Goal: Task Accomplishment & Management: Use online tool/utility

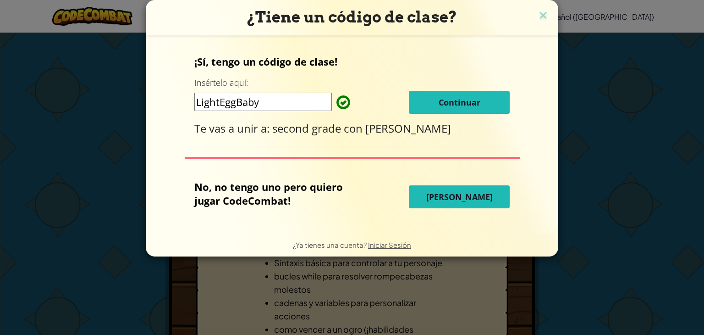
click at [460, 193] on span "[PERSON_NAME]" at bounding box center [459, 196] width 66 height 11
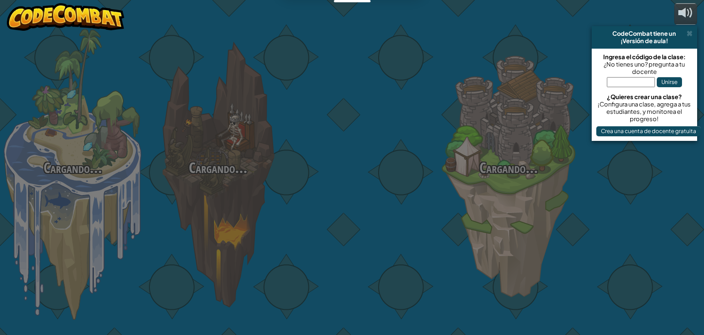
select select "es-419"
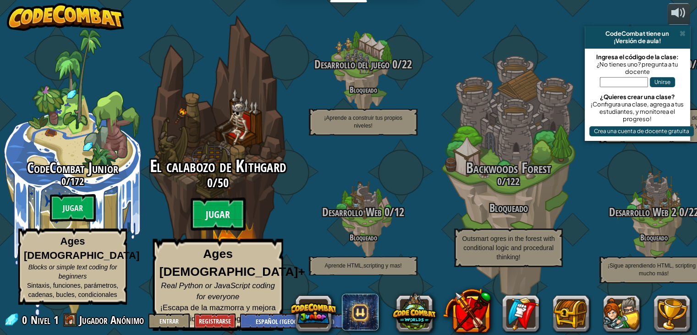
click at [215, 226] on btn "Jugar" at bounding box center [218, 214] width 55 height 33
select select "es-419"
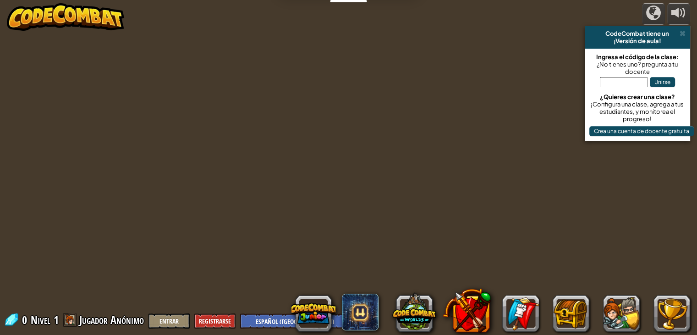
select select "es-419"
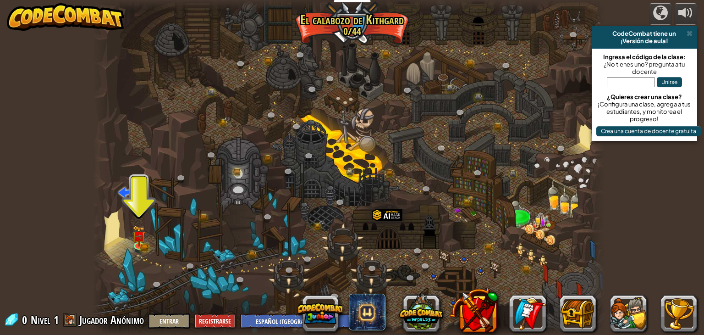
select select "es-419"
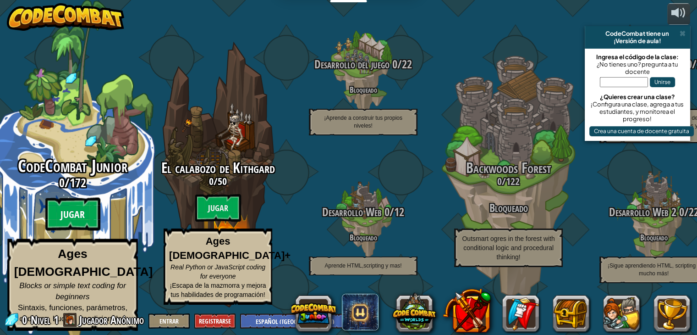
click at [86, 215] on btn "Jugar" at bounding box center [72, 214] width 55 height 33
select select "es-419"
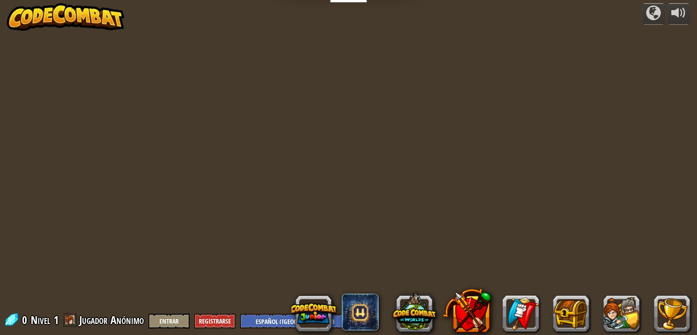
select select "es-419"
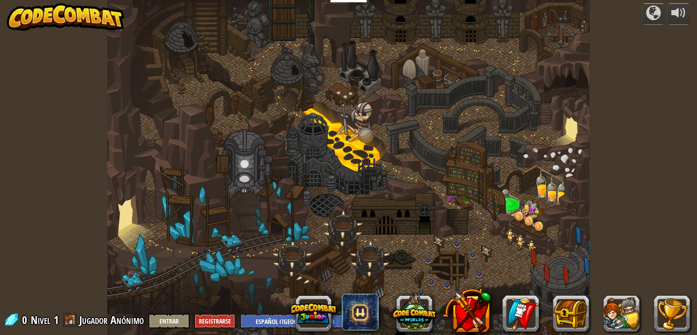
select select "es-419"
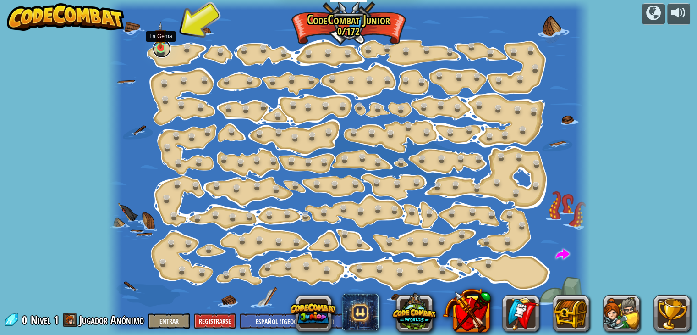
click at [162, 48] on link at bounding box center [162, 48] width 18 height 18
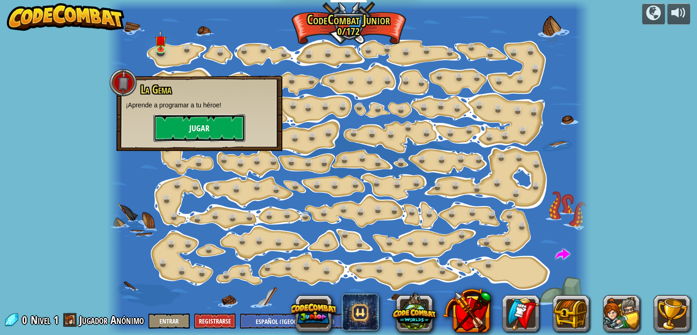
click at [180, 132] on button "Jugar" at bounding box center [200, 128] width 92 height 28
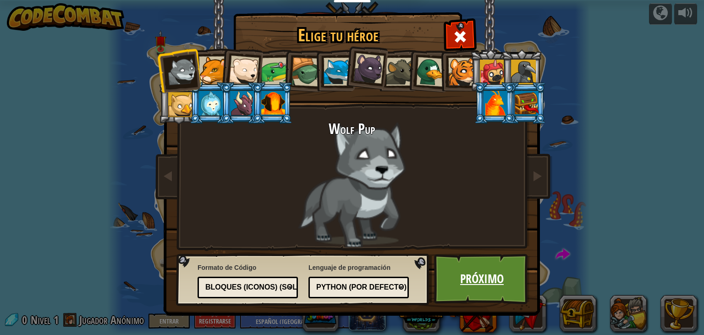
click at [468, 280] on link "Próximo" at bounding box center [482, 278] width 96 height 50
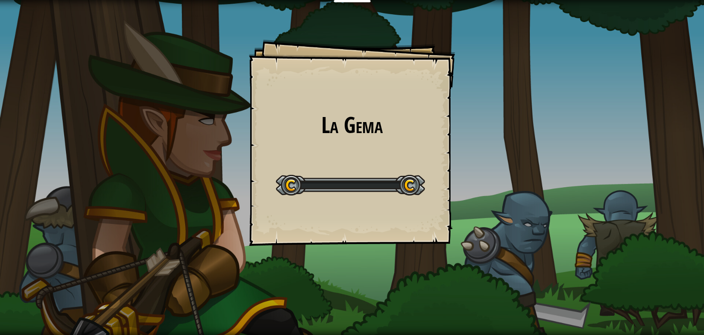
click at [468, 280] on div "La Gema Goals Start Level Error cargando del servidor Necesitas una suscripción…" at bounding box center [352, 167] width 704 height 335
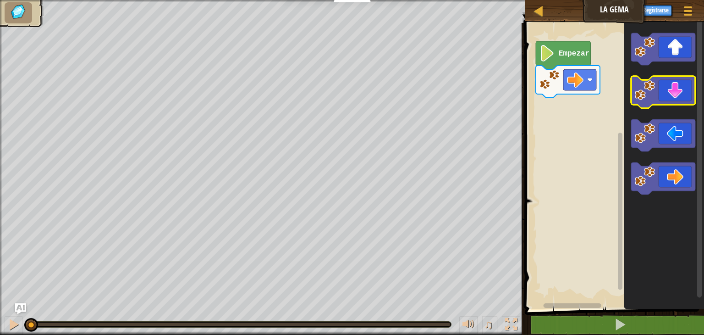
click at [675, 85] on icon "Espacio de trabajo de Blockly" at bounding box center [663, 92] width 64 height 32
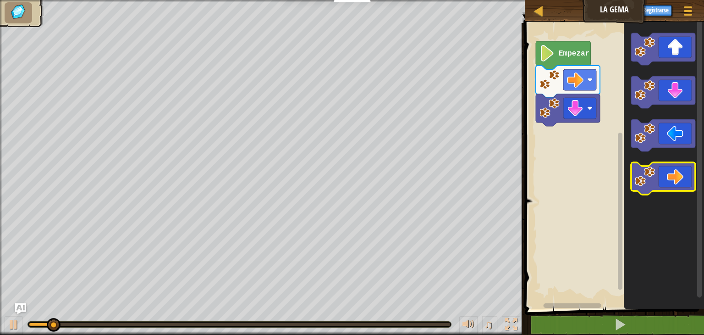
click at [661, 187] on icon "Espacio de trabajo de Blockly" at bounding box center [663, 178] width 64 height 32
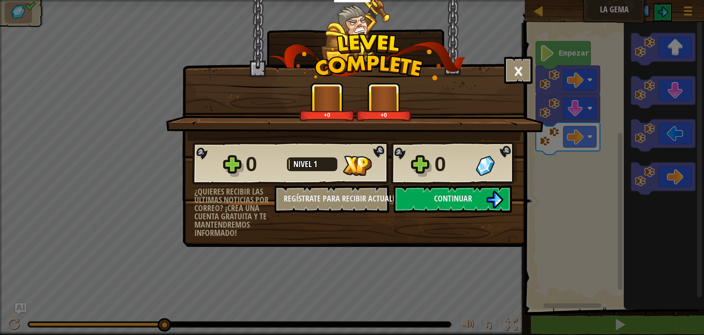
click at [449, 178] on div "0" at bounding box center [453, 163] width 36 height 29
click at [457, 184] on div "0 Nivel 1 0" at bounding box center [354, 163] width 325 height 44
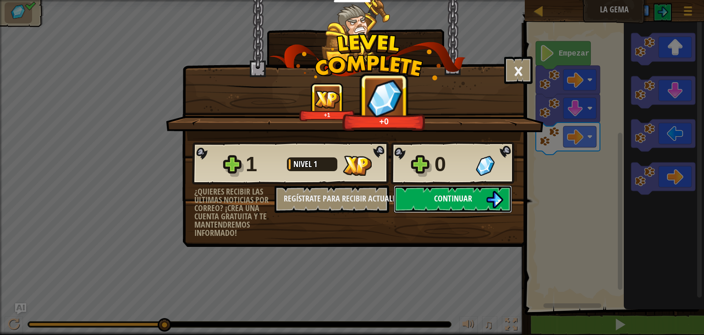
click at [462, 195] on span "Continuar" at bounding box center [453, 198] width 38 height 11
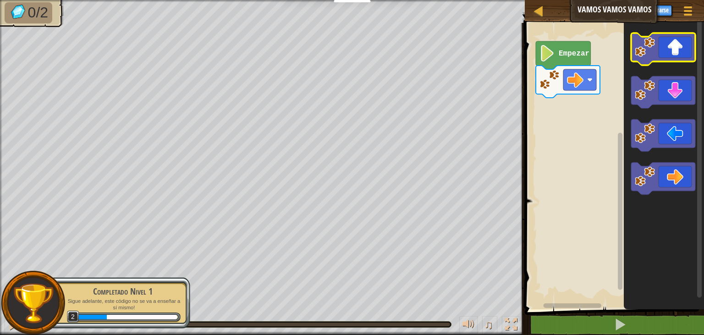
click at [684, 49] on icon "Espacio de trabajo de Blockly" at bounding box center [663, 49] width 64 height 32
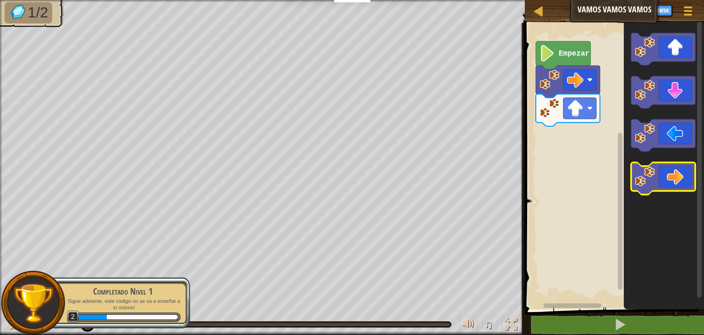
click at [675, 176] on icon "Espacio de trabajo de Blockly" at bounding box center [663, 178] width 64 height 32
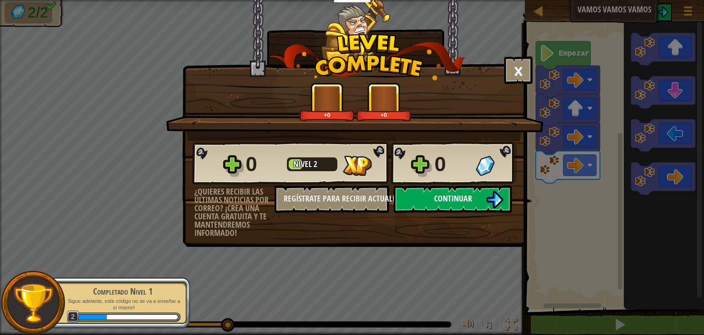
click at [499, 202] on img at bounding box center [494, 199] width 17 height 17
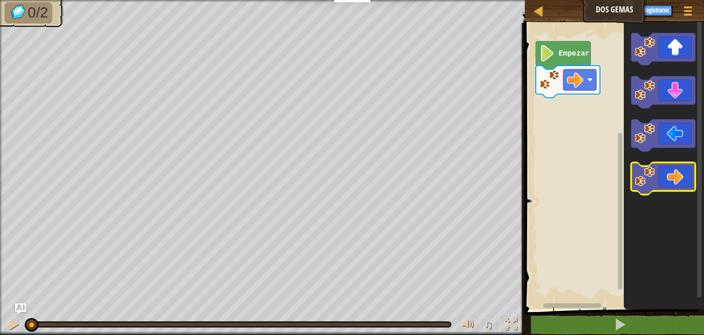
click at [671, 171] on icon "Espacio de trabajo de Blockly" at bounding box center [663, 178] width 64 height 32
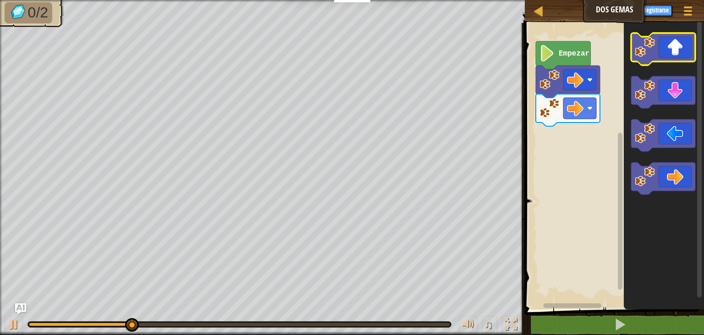
click at [664, 57] on icon "Espacio de trabajo de Blockly" at bounding box center [663, 49] width 64 height 32
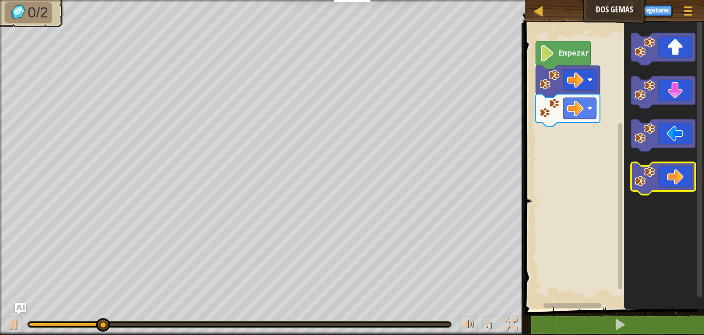
click at [670, 179] on icon "Espacio de trabajo de Blockly" at bounding box center [663, 178] width 64 height 32
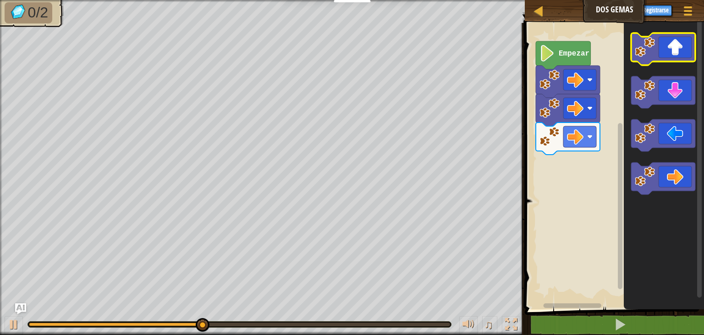
click at [664, 44] on icon "Espacio de trabajo de Blockly" at bounding box center [663, 49] width 64 height 32
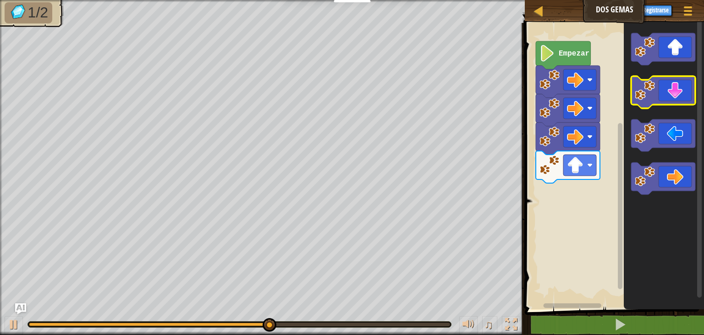
click at [675, 94] on icon "Espacio de trabajo de Blockly" at bounding box center [663, 92] width 64 height 32
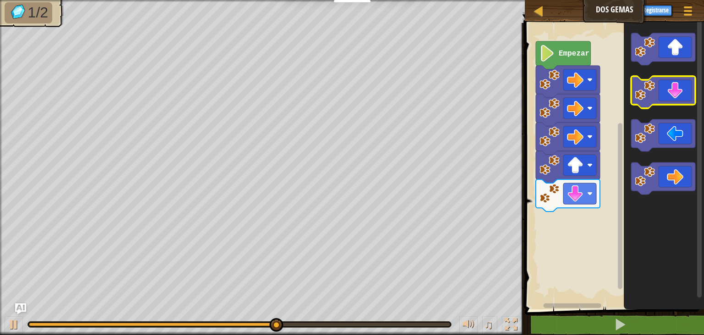
click at [674, 94] on icon "Espacio de trabajo de Blockly" at bounding box center [663, 92] width 64 height 32
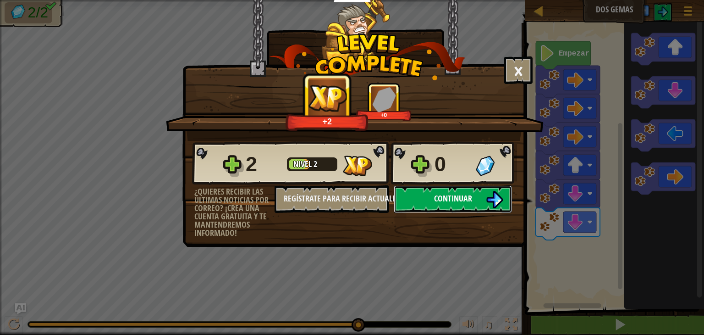
click at [470, 204] on button "Continuar" at bounding box center [453, 199] width 118 height 28
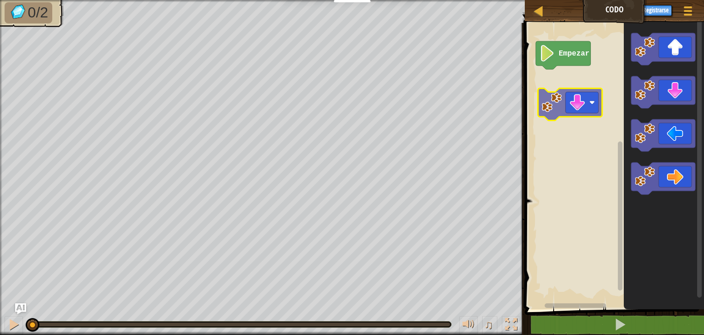
click at [534, 106] on div "Empezar" at bounding box center [613, 163] width 182 height 291
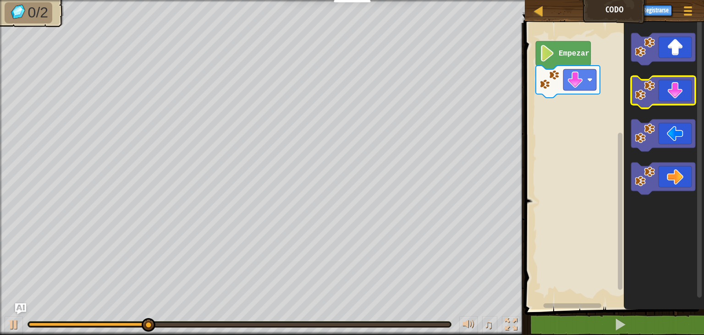
click at [667, 92] on icon "Espacio de trabajo de Blockly" at bounding box center [663, 92] width 64 height 32
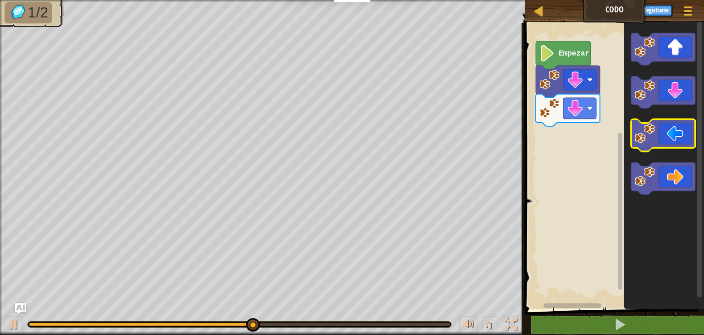
click at [672, 125] on icon "Espacio de trabajo de Blockly" at bounding box center [663, 135] width 64 height 32
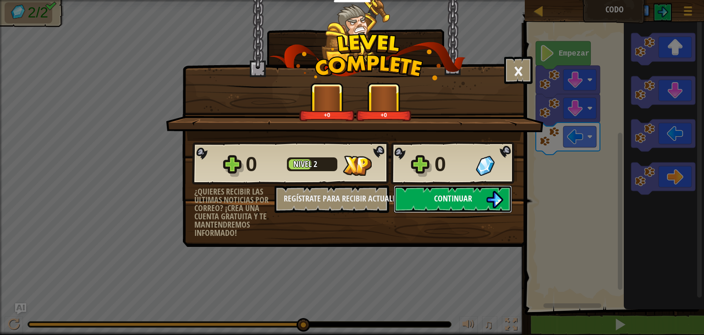
click at [451, 202] on span "Continuar" at bounding box center [453, 198] width 38 height 11
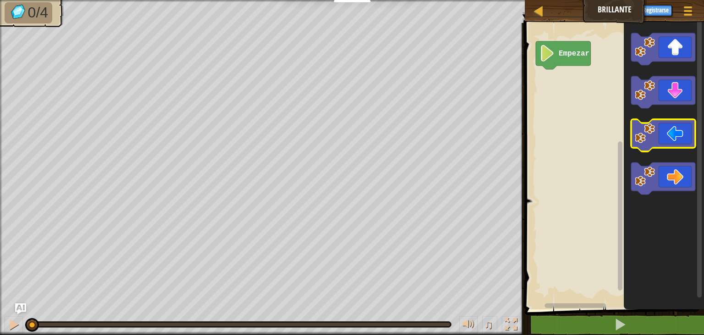
click at [660, 134] on icon "Espacio de trabajo de Blockly" at bounding box center [663, 135] width 64 height 32
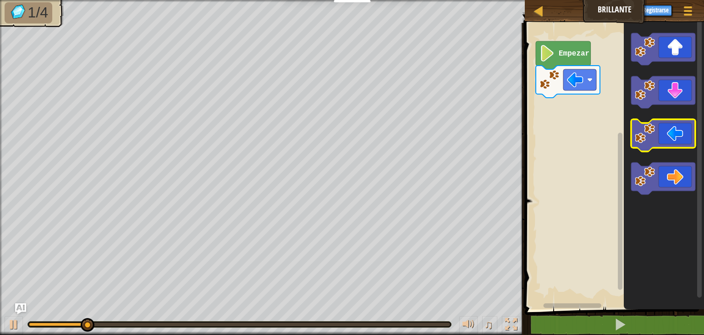
click at [660, 134] on icon "Espacio de trabajo de Blockly" at bounding box center [663, 135] width 64 height 32
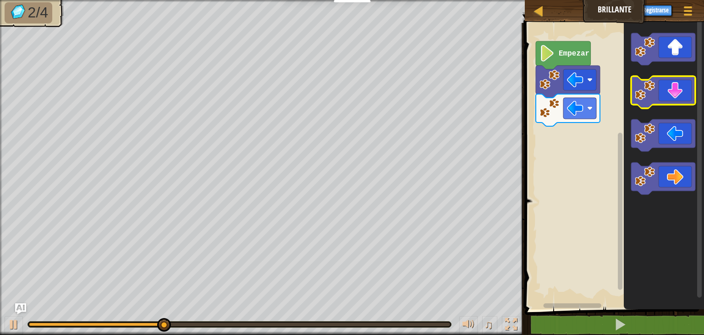
click at [658, 98] on icon "Espacio de trabajo de Blockly" at bounding box center [663, 92] width 64 height 32
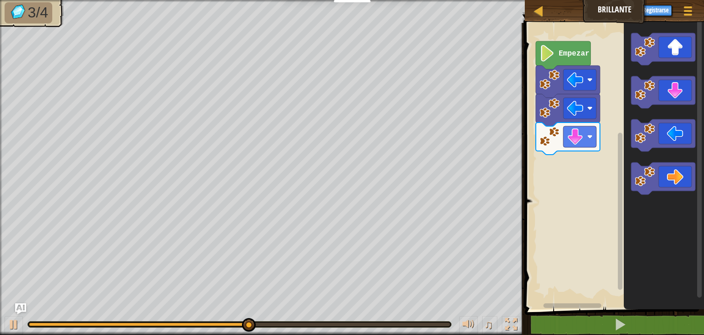
click at [671, 195] on icon "Espacio de trabajo de Blockly" at bounding box center [664, 163] width 80 height 291
click at [660, 171] on icon "Espacio de trabajo de Blockly" at bounding box center [663, 178] width 64 height 32
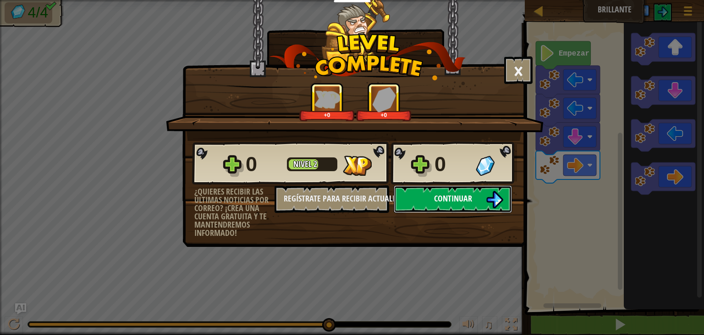
click at [504, 196] on button "Continuar" at bounding box center [453, 199] width 118 height 28
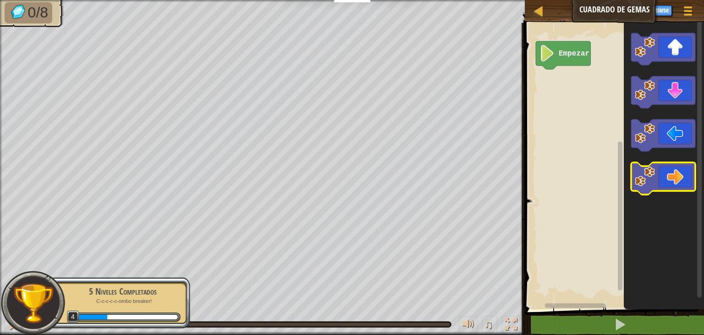
click at [664, 168] on icon "Espacio de trabajo de Blockly" at bounding box center [663, 178] width 64 height 32
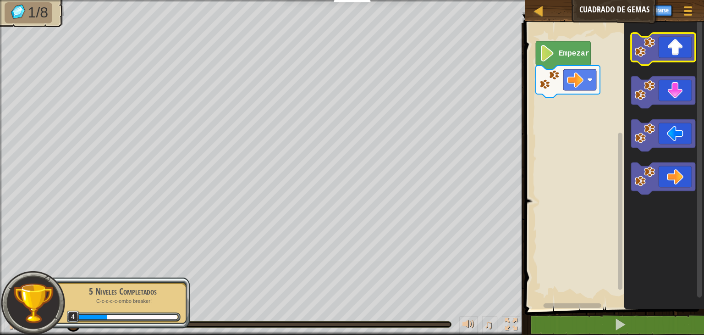
click at [675, 53] on icon "Espacio de trabajo de Blockly" at bounding box center [663, 49] width 64 height 32
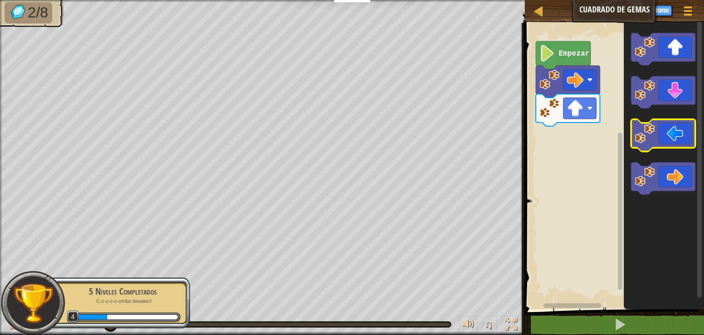
click at [675, 137] on icon "Espacio de trabajo de Blockly" at bounding box center [663, 135] width 64 height 32
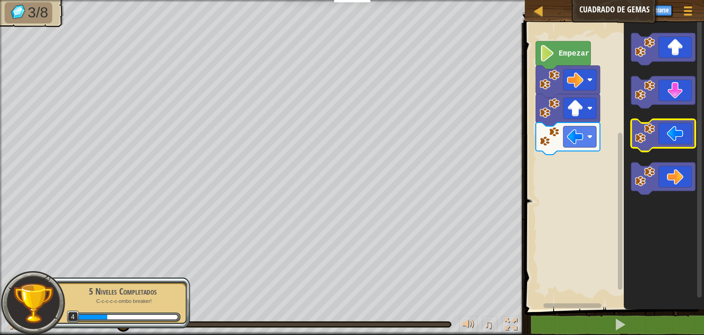
click at [675, 137] on icon "Espacio de trabajo de Blockly" at bounding box center [663, 135] width 64 height 32
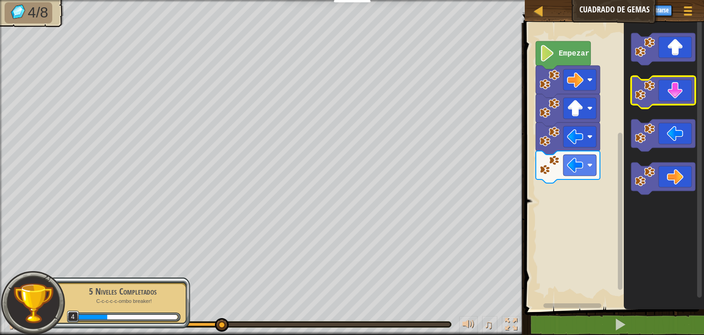
click at [664, 98] on icon "Espacio de trabajo de Blockly" at bounding box center [663, 92] width 64 height 32
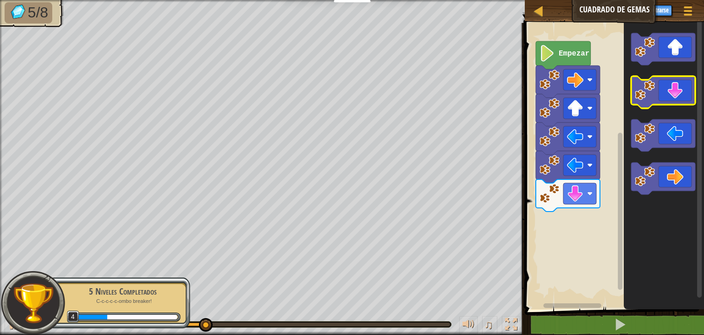
click at [664, 99] on icon "Espacio de trabajo de Blockly" at bounding box center [663, 92] width 64 height 32
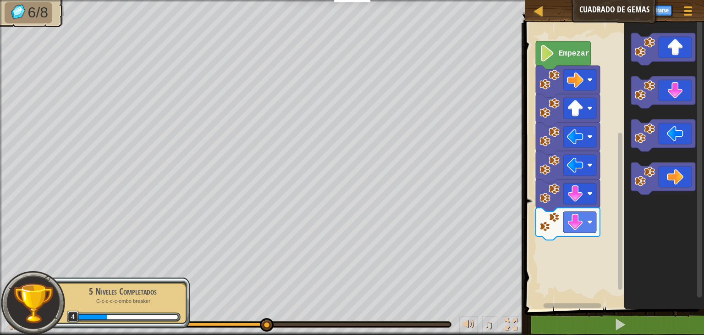
click at [674, 162] on icon "Espacio de trabajo de Blockly" at bounding box center [664, 163] width 80 height 291
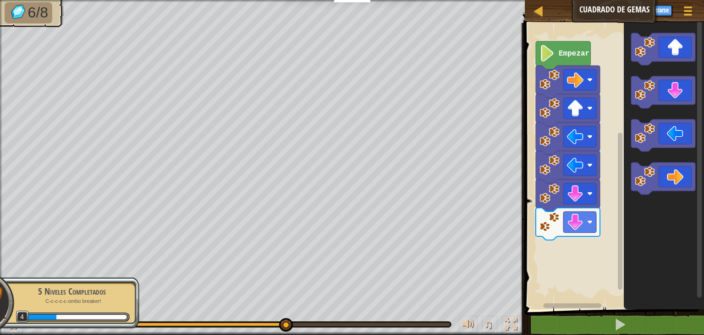
click at [674, 162] on icon "Espacio de trabajo de Blockly" at bounding box center [664, 163] width 80 height 291
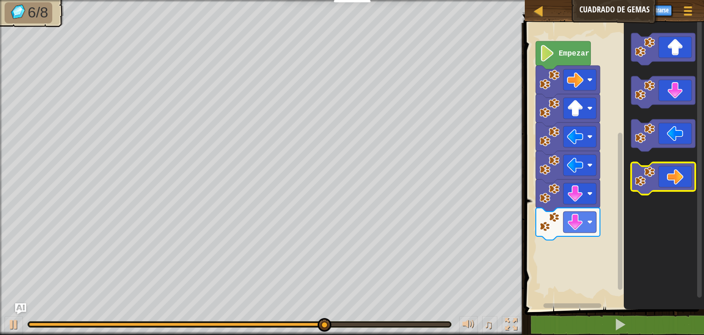
click at [686, 184] on icon "Espacio de trabajo de Blockly" at bounding box center [663, 178] width 64 height 32
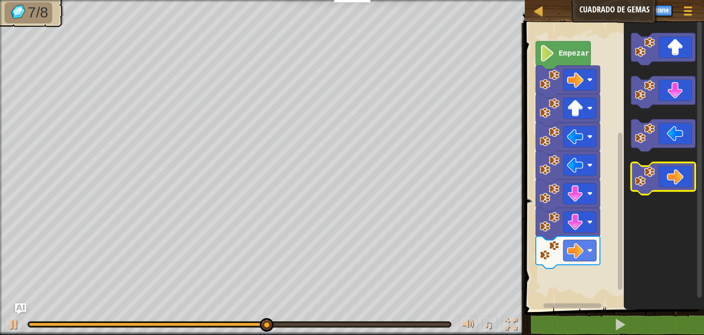
click at [686, 184] on icon "Espacio de trabajo de Blockly" at bounding box center [663, 178] width 64 height 32
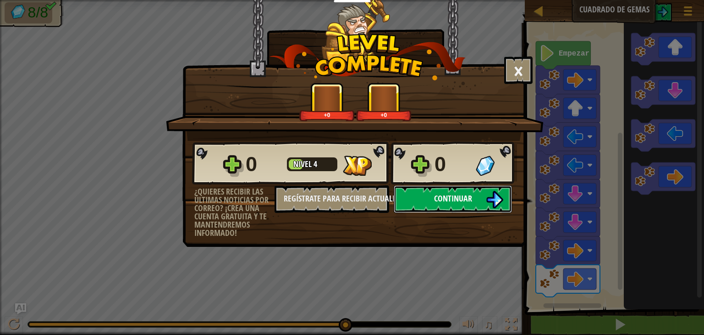
click at [435, 202] on span "Continuar" at bounding box center [453, 198] width 38 height 11
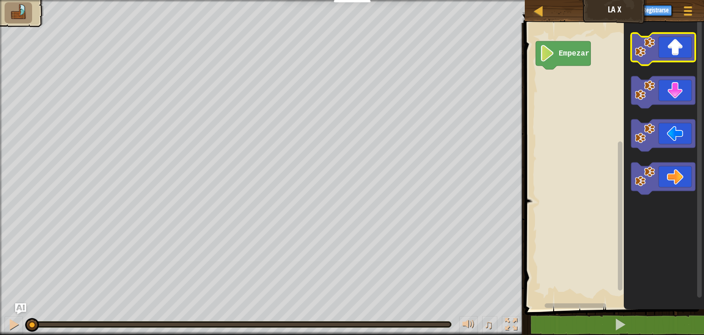
click at [665, 46] on icon "Espacio de trabajo de Blockly" at bounding box center [663, 49] width 64 height 32
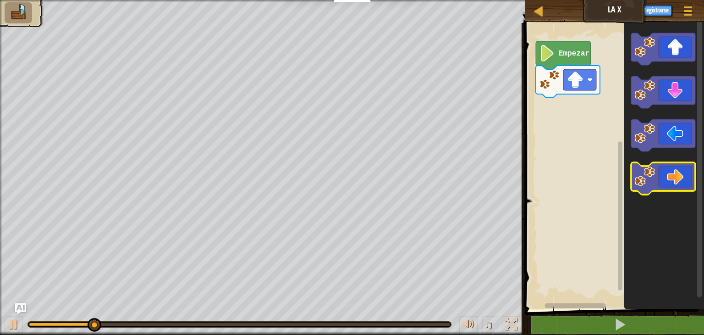
click at [666, 169] on icon "Espacio de trabajo de Blockly" at bounding box center [663, 178] width 64 height 32
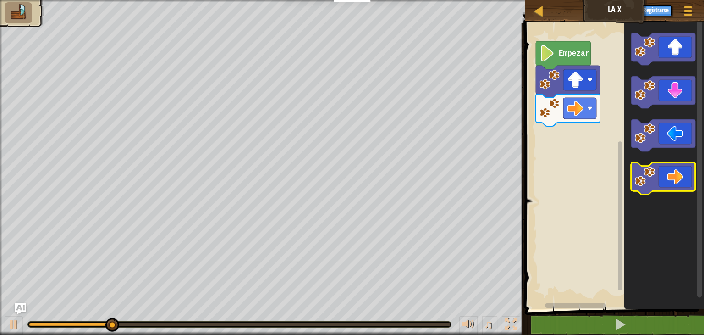
click at [666, 169] on icon "Espacio de trabajo de Blockly" at bounding box center [663, 178] width 64 height 32
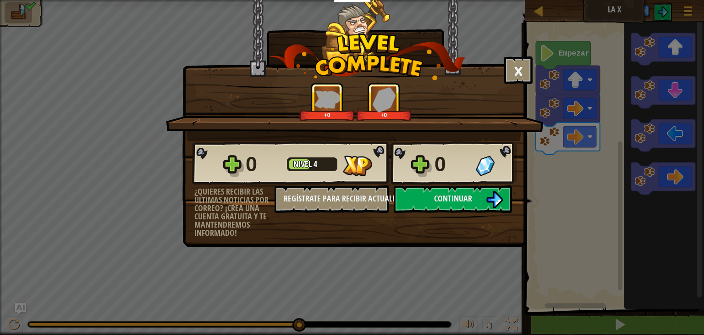
click at [457, 180] on div "0 Nivel 4 0" at bounding box center [354, 163] width 325 height 44
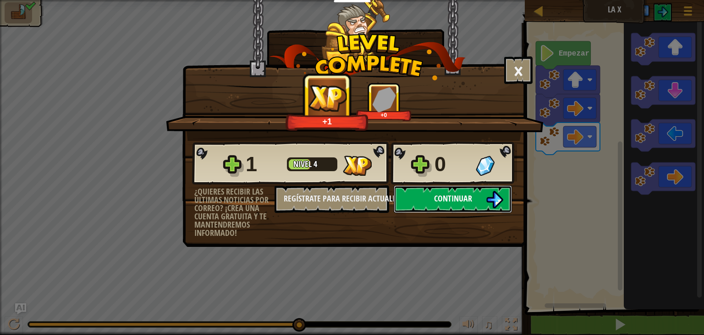
click at [462, 197] on span "Continuar" at bounding box center [453, 198] width 38 height 11
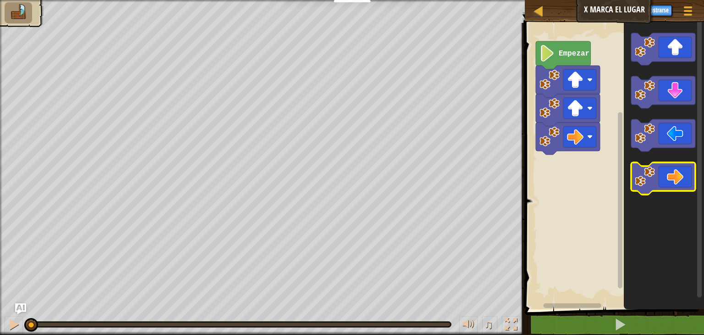
click at [675, 171] on icon "Espacio de trabajo de Blockly" at bounding box center [663, 178] width 64 height 32
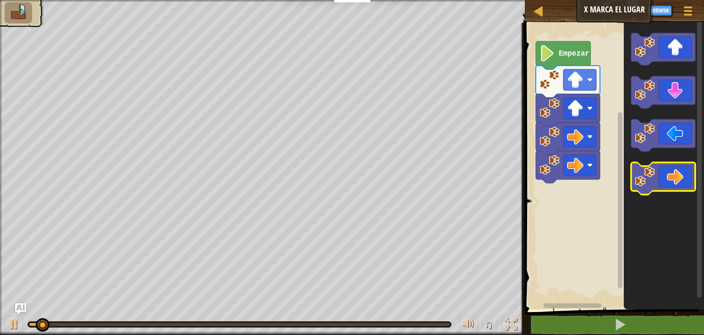
click at [675, 171] on icon "Espacio de trabajo de Blockly" at bounding box center [663, 178] width 64 height 32
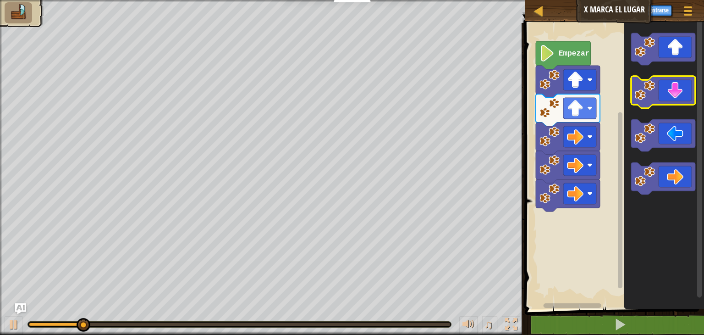
click at [683, 92] on icon "Espacio de trabajo de Blockly" at bounding box center [663, 92] width 64 height 32
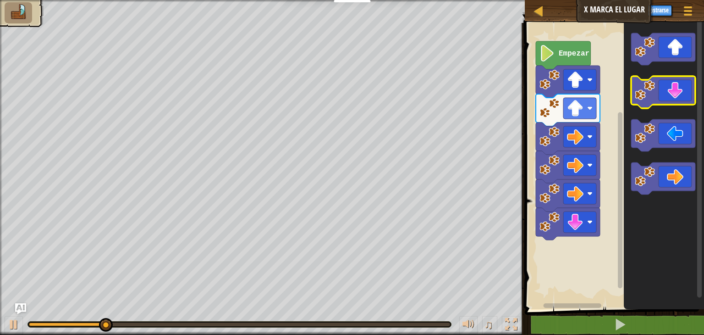
click at [683, 92] on icon "Espacio de trabajo de Blockly" at bounding box center [663, 92] width 64 height 32
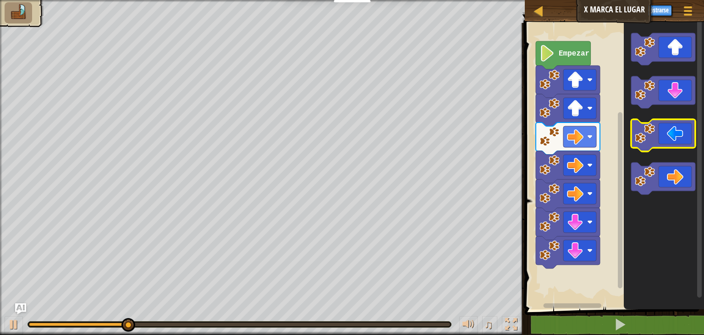
click at [680, 136] on icon "Espacio de trabajo de Blockly" at bounding box center [663, 135] width 64 height 32
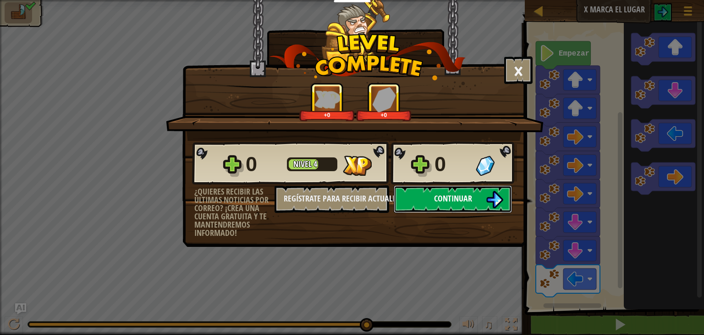
click at [468, 196] on span "Continuar" at bounding box center [453, 198] width 38 height 11
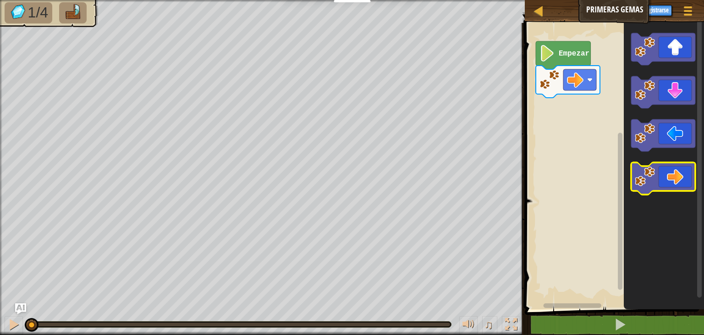
click at [656, 183] on icon "Espacio de trabajo de Blockly" at bounding box center [663, 178] width 64 height 32
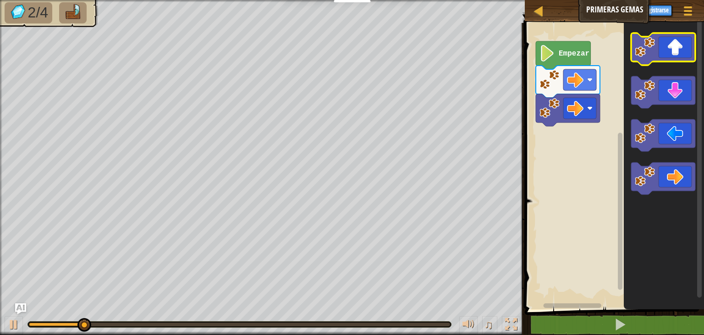
click at [672, 54] on icon "Espacio de trabajo de Blockly" at bounding box center [663, 49] width 64 height 32
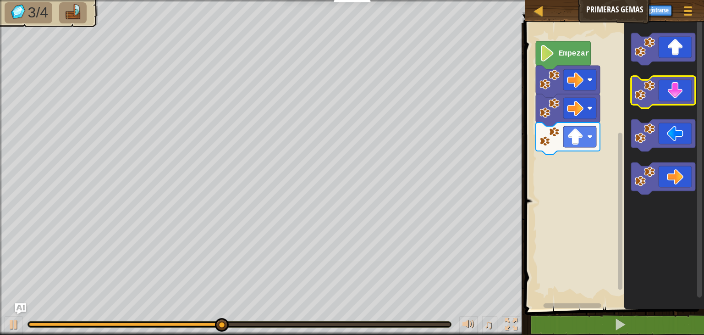
click at [664, 94] on icon "Espacio de trabajo de Blockly" at bounding box center [663, 92] width 64 height 32
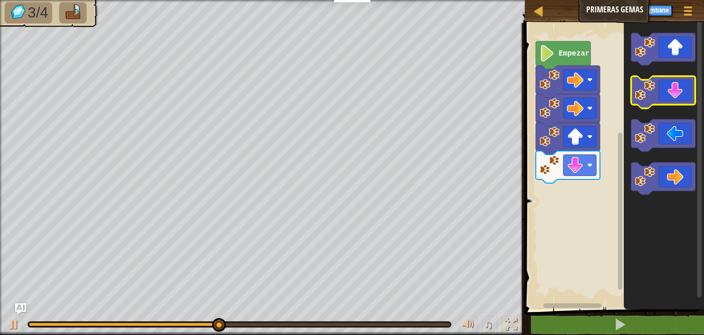
click at [664, 96] on icon "Espacio de trabajo de Blockly" at bounding box center [663, 92] width 64 height 32
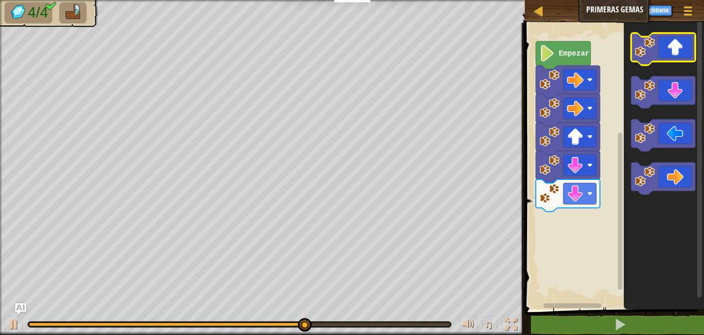
click at [665, 55] on icon "Espacio de trabajo de Blockly" at bounding box center [663, 49] width 64 height 32
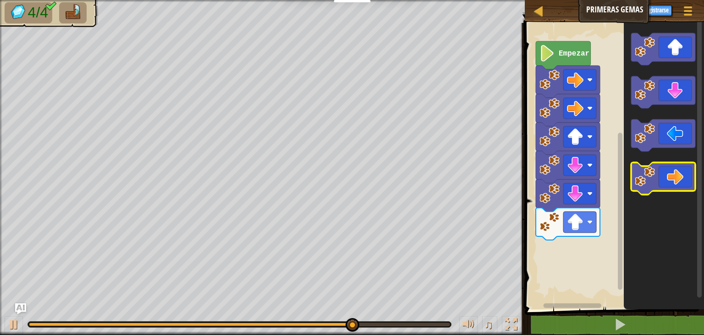
click at [669, 170] on icon "Espacio de trabajo de Blockly" at bounding box center [663, 178] width 64 height 32
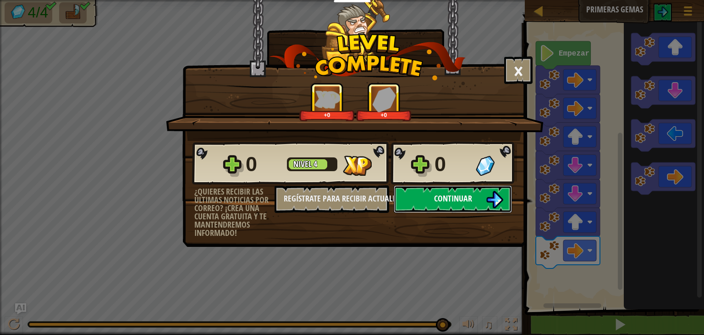
click at [445, 194] on span "Continuar" at bounding box center [453, 198] width 38 height 11
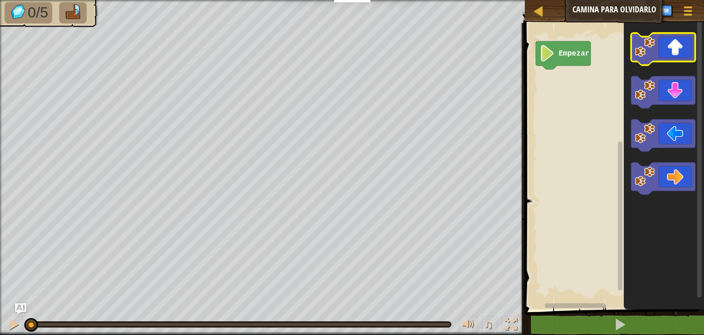
click at [668, 52] on icon "Espacio de trabajo de Blockly" at bounding box center [663, 49] width 64 height 32
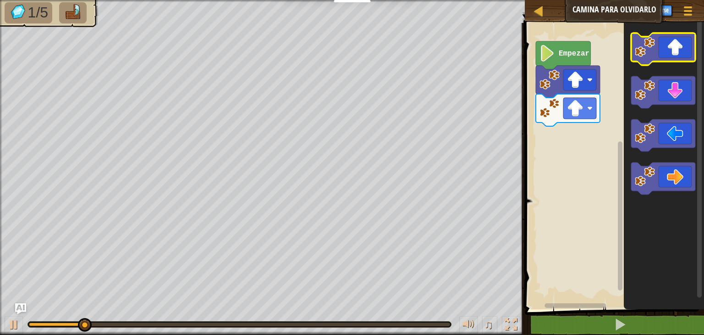
click at [668, 52] on icon "Espacio de trabajo de Blockly" at bounding box center [663, 49] width 64 height 32
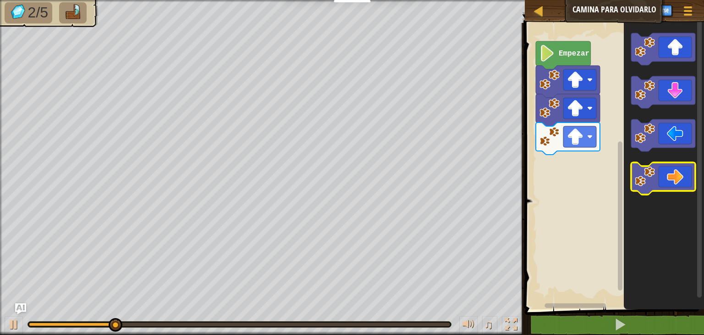
click at [664, 178] on icon "Espacio de trabajo de Blockly" at bounding box center [663, 178] width 64 height 32
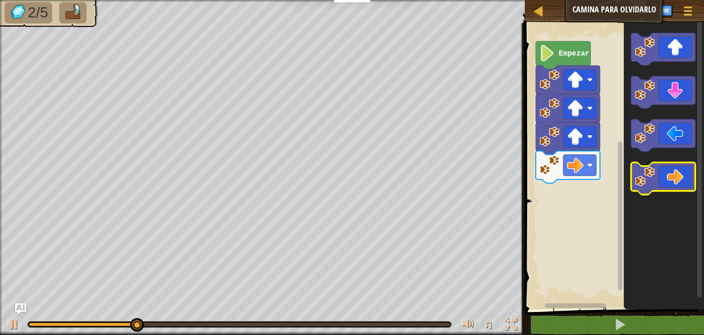
click at [664, 178] on icon "Espacio de trabajo de Blockly" at bounding box center [663, 178] width 64 height 32
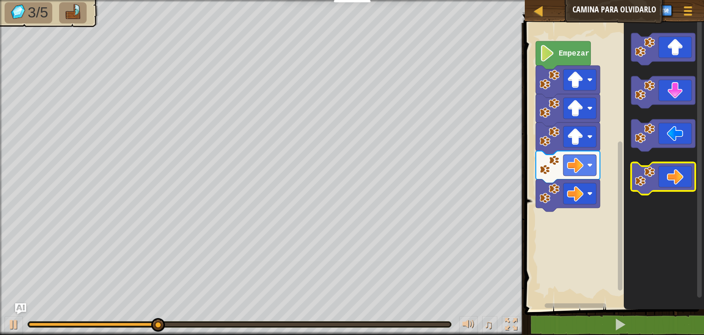
click at [664, 178] on icon "Espacio de trabajo de Blockly" at bounding box center [663, 178] width 64 height 32
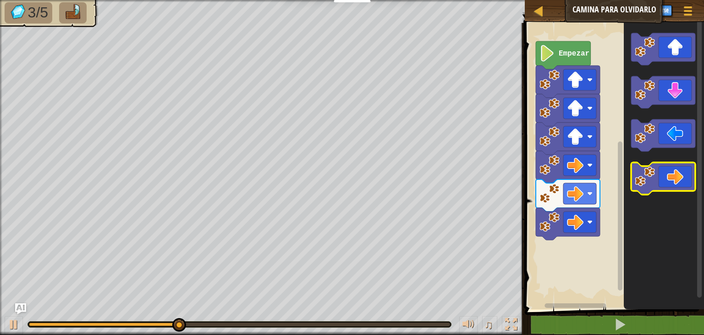
click at [664, 178] on icon "Espacio de trabajo de Blockly" at bounding box center [663, 178] width 64 height 32
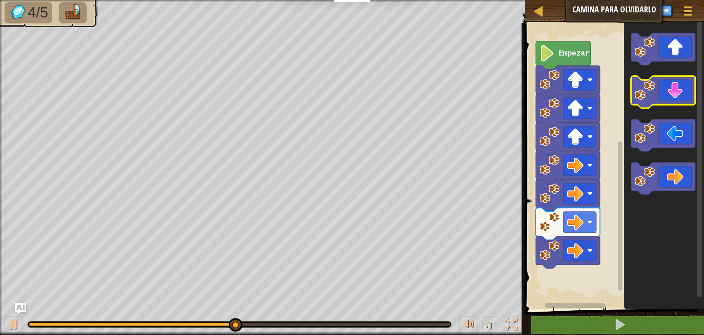
click at [651, 84] on image "Espacio de trabajo de Blockly" at bounding box center [645, 90] width 20 height 20
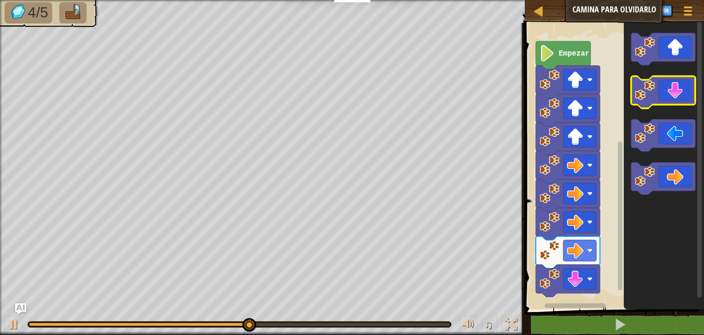
click at [651, 85] on image "Espacio de trabajo de Blockly" at bounding box center [645, 90] width 20 height 20
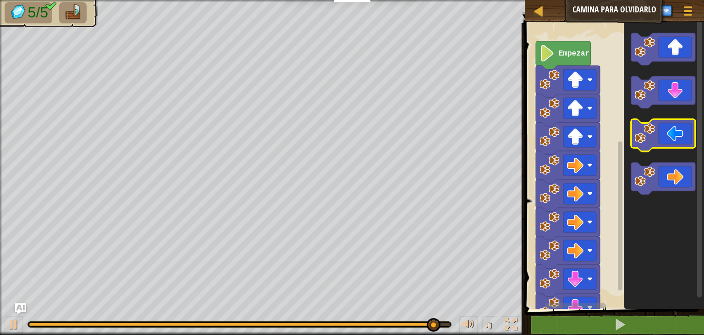
click at [649, 131] on image "Espacio de trabajo de Blockly" at bounding box center [645, 133] width 20 height 20
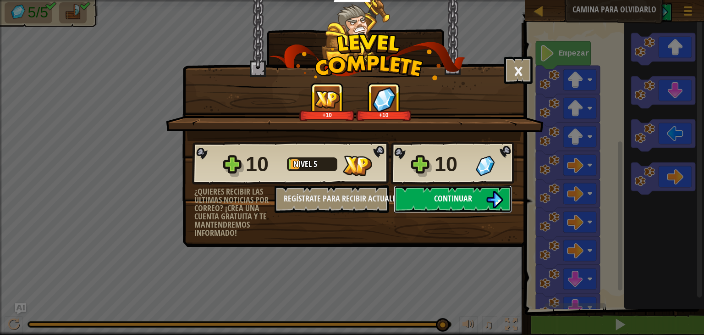
click at [472, 205] on button "Continuar" at bounding box center [453, 199] width 118 height 28
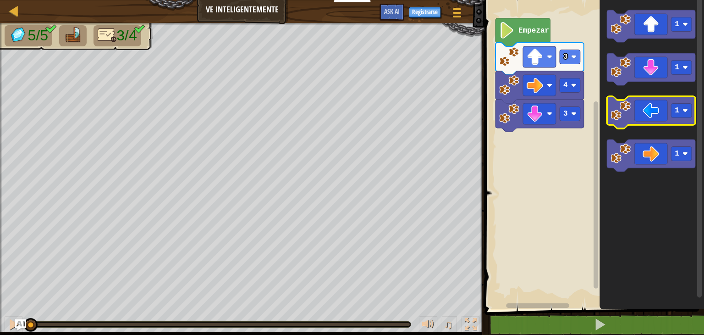
click at [634, 118] on icon "Espacio de trabajo de Blockly" at bounding box center [651, 112] width 88 height 32
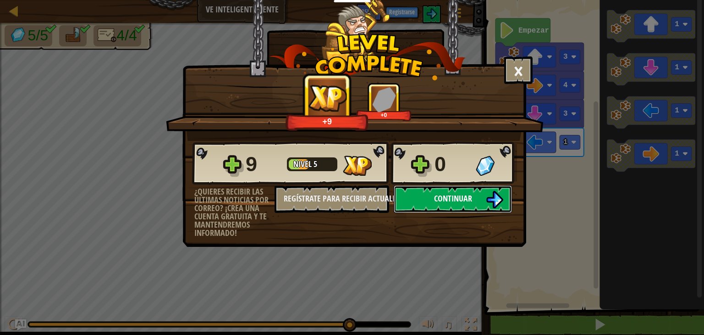
click at [490, 198] on img at bounding box center [494, 199] width 17 height 17
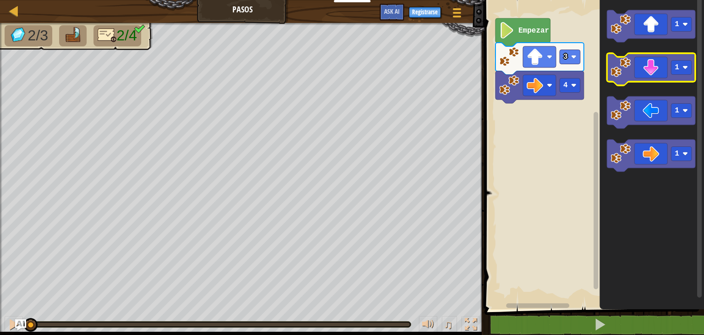
click at [642, 77] on icon "Espacio de trabajo de Blockly" at bounding box center [651, 69] width 88 height 32
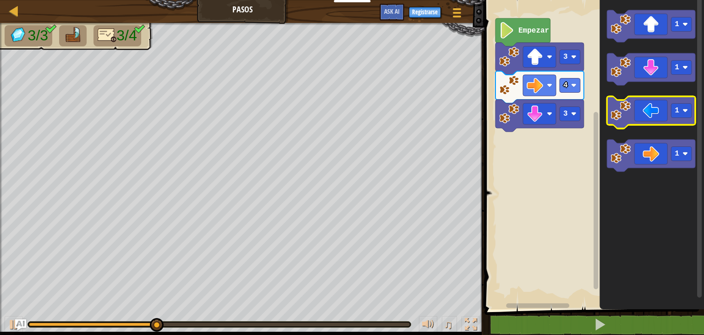
click at [627, 115] on image "Espacio de trabajo de Blockly" at bounding box center [621, 110] width 20 height 20
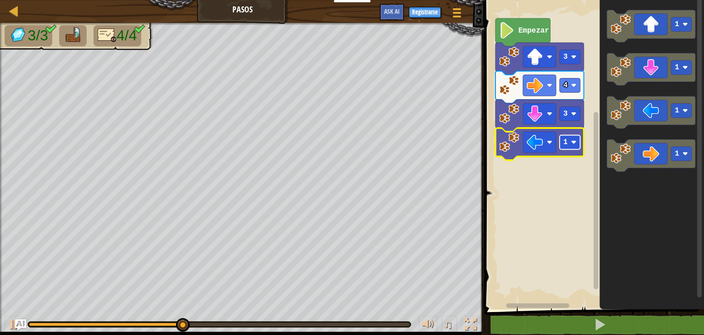
click at [565, 145] on text "1" at bounding box center [565, 142] width 5 height 8
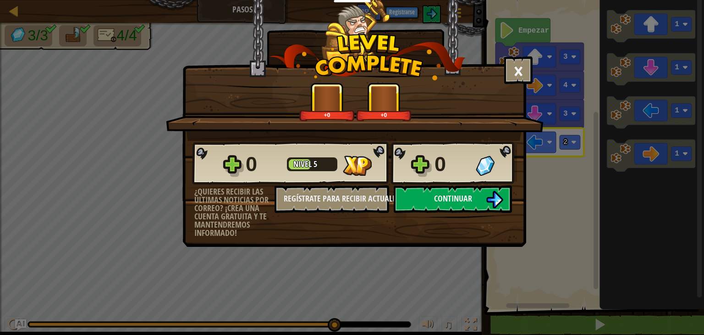
click at [470, 179] on div "0 Nivel 5 0" at bounding box center [354, 163] width 325 height 44
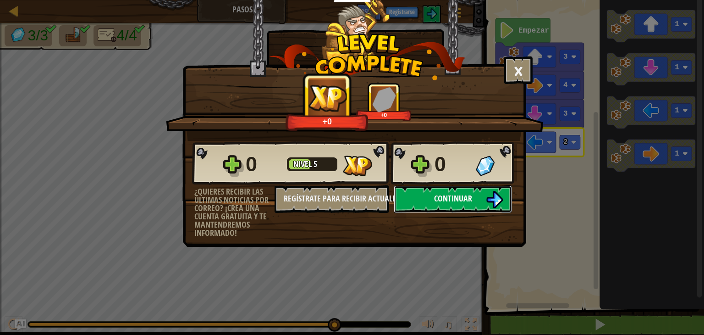
click at [483, 196] on button "Continuar" at bounding box center [453, 199] width 118 height 28
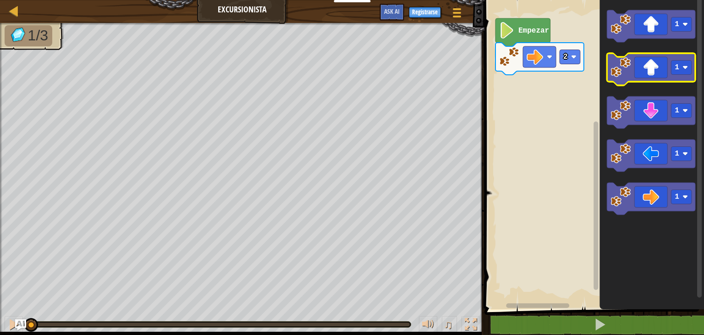
click at [648, 69] on icon "Espacio de trabajo de Blockly" at bounding box center [651, 69] width 88 height 32
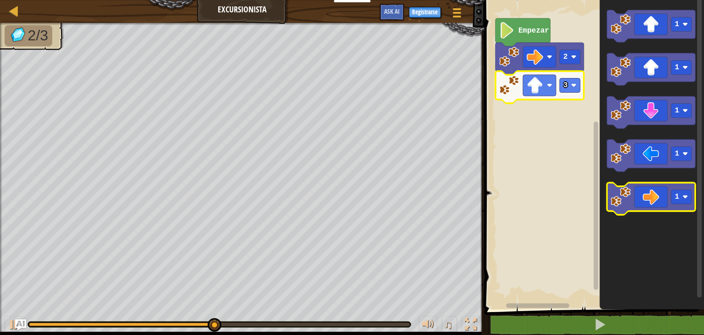
click at [647, 194] on icon "Espacio de trabajo de Blockly" at bounding box center [651, 198] width 88 height 32
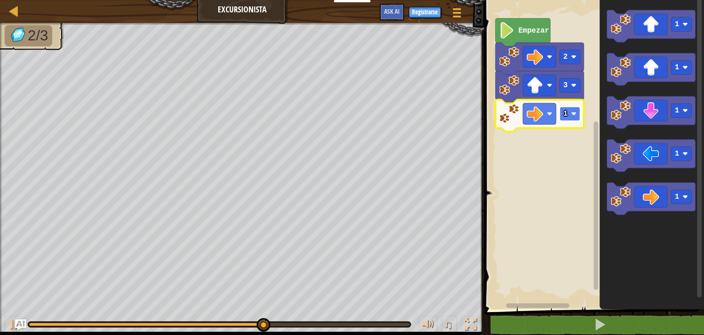
click at [568, 109] on rect "Espacio de trabajo de Blockly" at bounding box center [570, 114] width 21 height 14
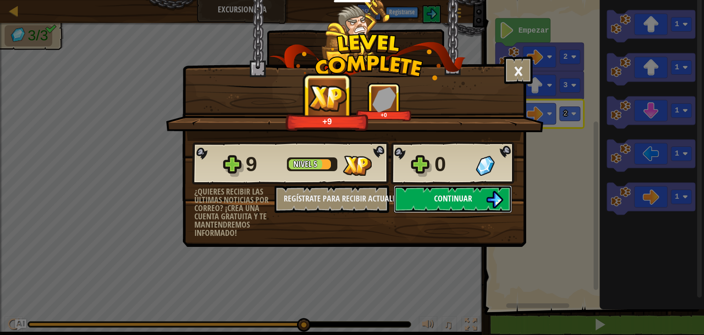
click at [496, 186] on button "Continuar" at bounding box center [453, 199] width 118 height 28
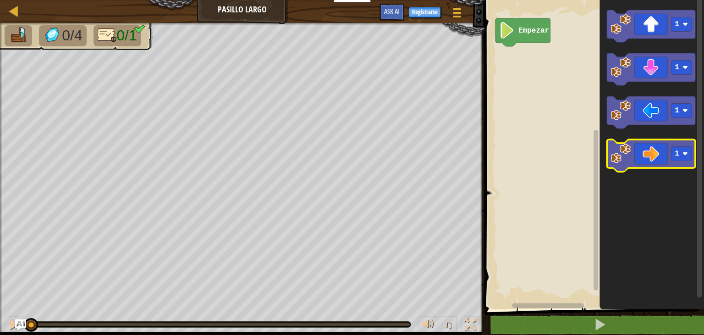
click at [651, 156] on icon "Espacio de trabajo de Blockly" at bounding box center [651, 155] width 88 height 32
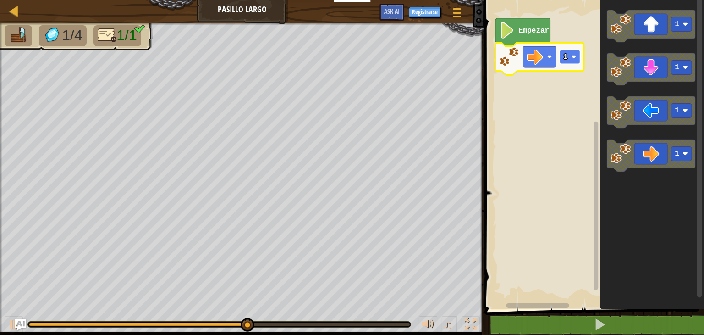
click at [565, 53] on text "1" at bounding box center [565, 57] width 5 height 8
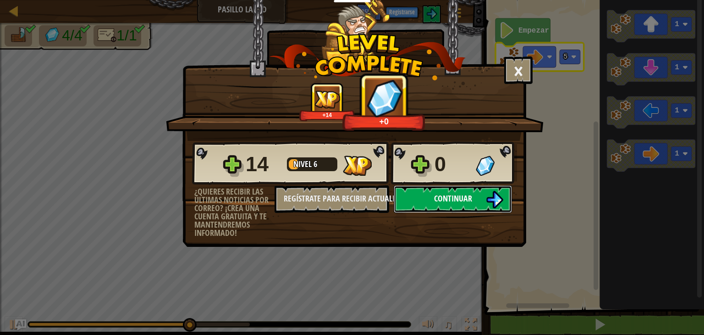
click at [437, 200] on span "Continuar" at bounding box center [453, 198] width 38 height 11
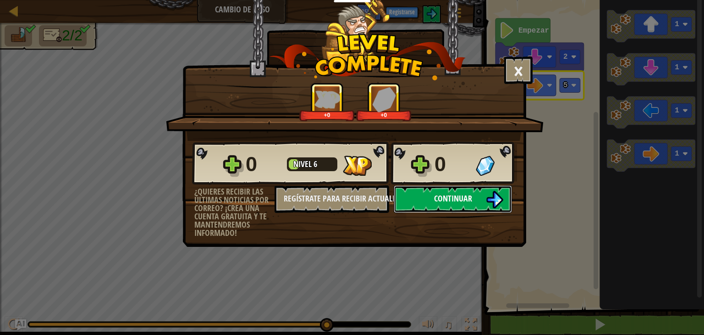
click at [453, 203] on span "Continuar" at bounding box center [453, 198] width 38 height 11
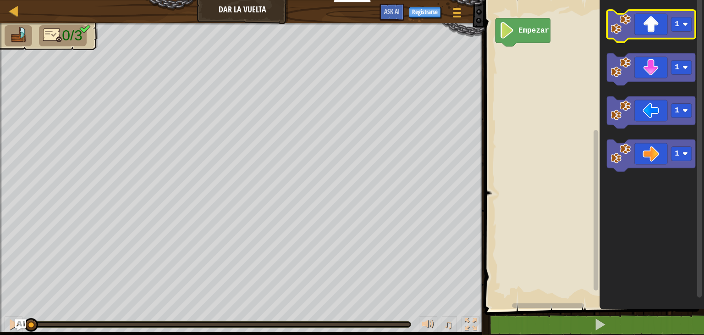
click at [662, 33] on icon "Espacio de trabajo de Blockly" at bounding box center [651, 26] width 88 height 32
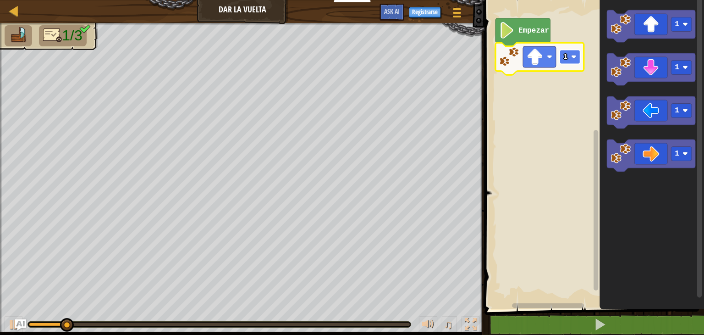
click at [572, 54] on rect "Espacio de trabajo de Blockly" at bounding box center [570, 57] width 21 height 14
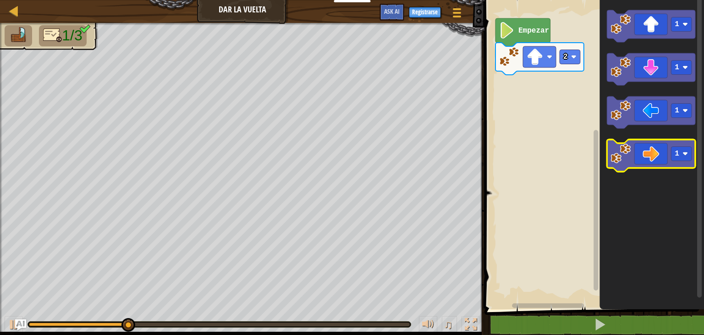
click at [660, 160] on icon "Espacio de trabajo de Blockly" at bounding box center [651, 155] width 88 height 32
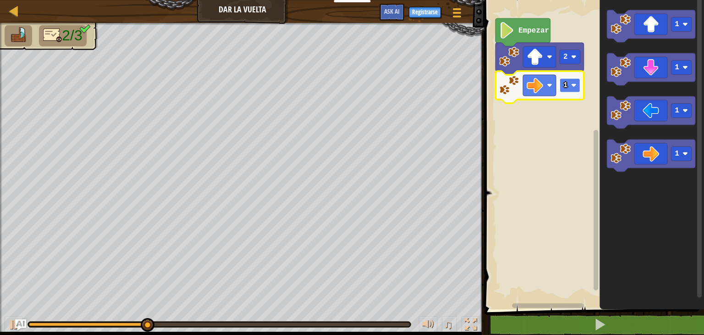
click at [568, 88] on rect "Espacio de trabajo de Blockly" at bounding box center [570, 85] width 21 height 14
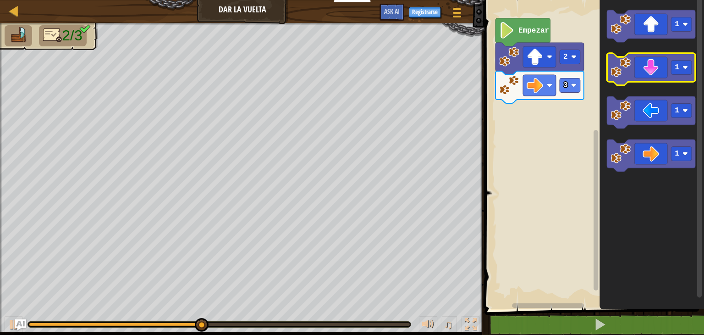
click at [647, 74] on icon "Espacio de trabajo de Blockly" at bounding box center [651, 69] width 88 height 32
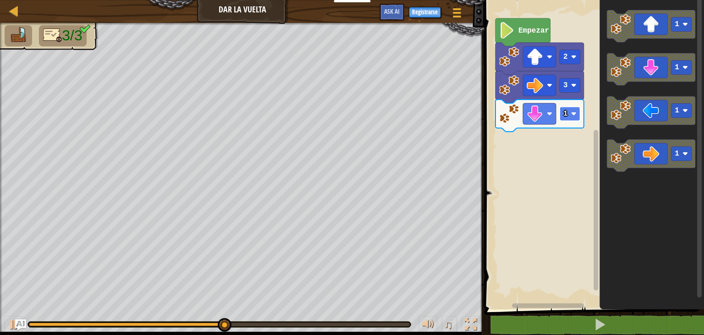
click at [575, 114] on image "Espacio de trabajo de Blockly" at bounding box center [574, 114] width 6 height 6
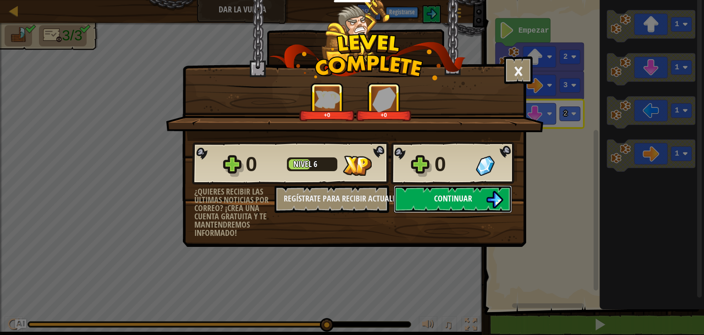
click at [477, 201] on button "Continuar" at bounding box center [453, 199] width 118 height 28
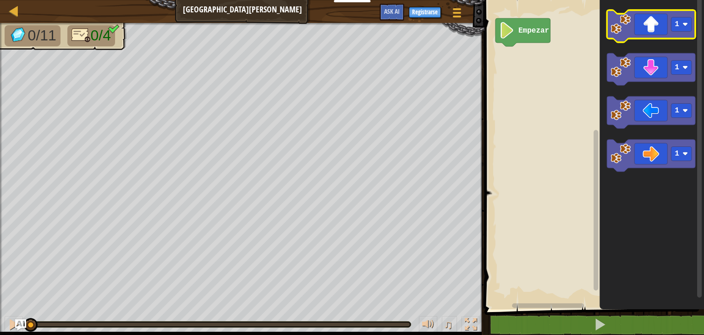
click at [655, 33] on icon "Espacio de trabajo de Blockly" at bounding box center [651, 26] width 88 height 32
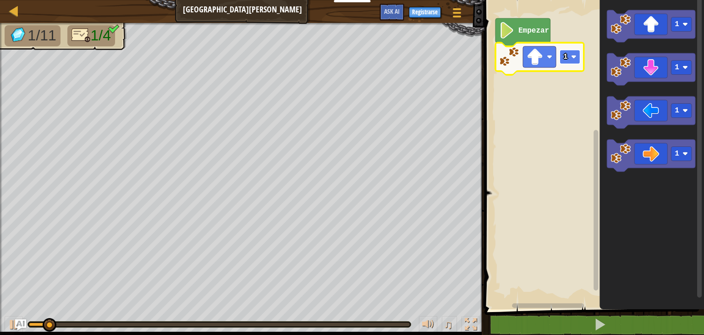
click at [574, 58] on image "Espacio de trabajo de Blockly" at bounding box center [574, 57] width 6 height 6
click at [564, 60] on text "2" at bounding box center [565, 57] width 5 height 8
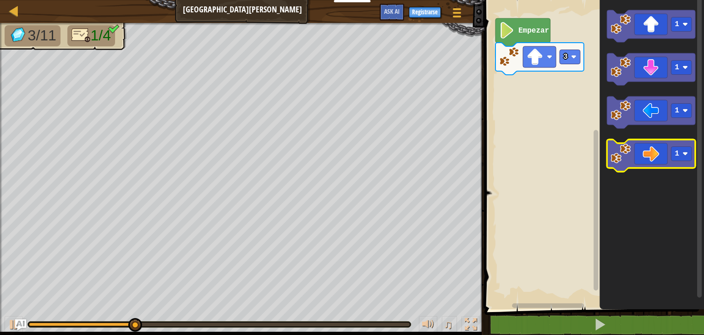
click at [651, 146] on icon "Espacio de trabajo de Blockly" at bounding box center [651, 155] width 88 height 32
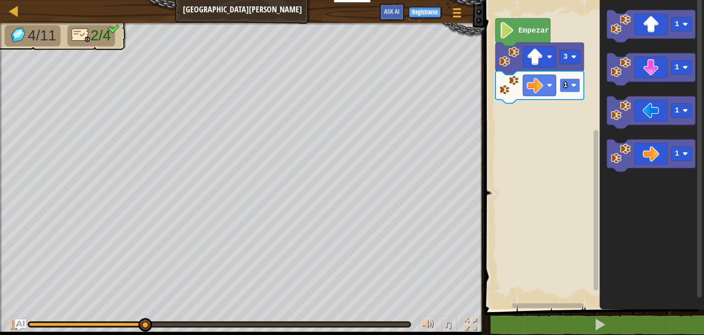
click at [570, 86] on rect "Espacio de trabajo de Blockly" at bounding box center [570, 85] width 21 height 14
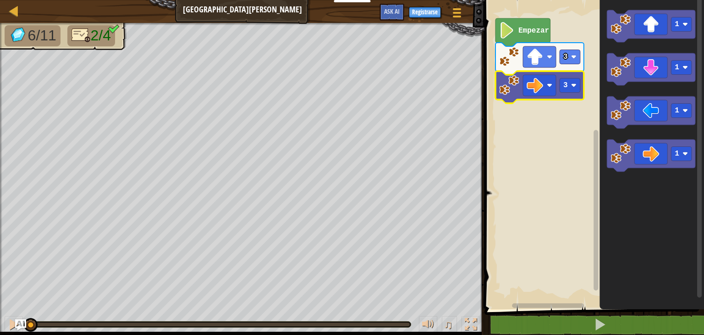
drag, startPoint x: 196, startPoint y: 320, endPoint x: 0, endPoint y: 340, distance: 196.8
click at [0, 0] on html "Docentes Crear Cuenta Gratis Soluciones para Escuelas y [GEOGRAPHIC_DATA] previ…" at bounding box center [352, 0] width 704 height 0
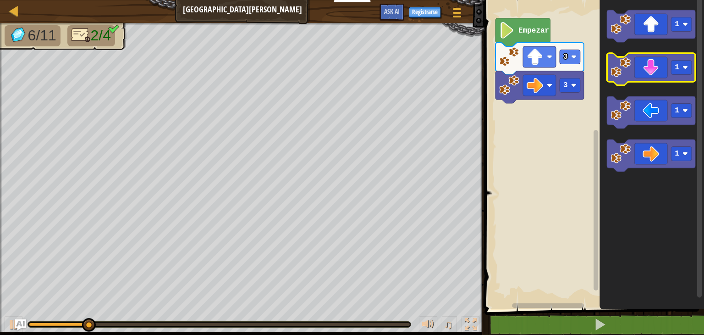
click at [642, 67] on icon "Espacio de trabajo de Blockly" at bounding box center [651, 69] width 88 height 32
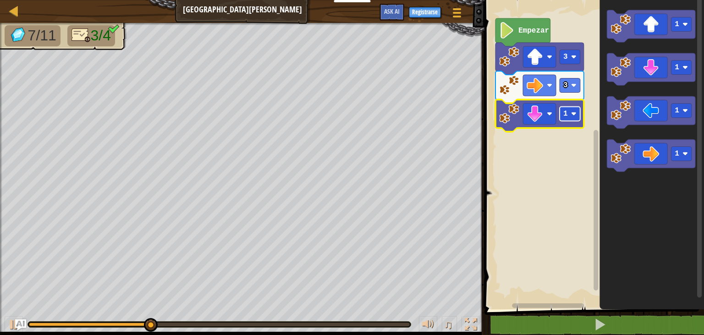
click at [563, 110] on text "1" at bounding box center [565, 114] width 5 height 8
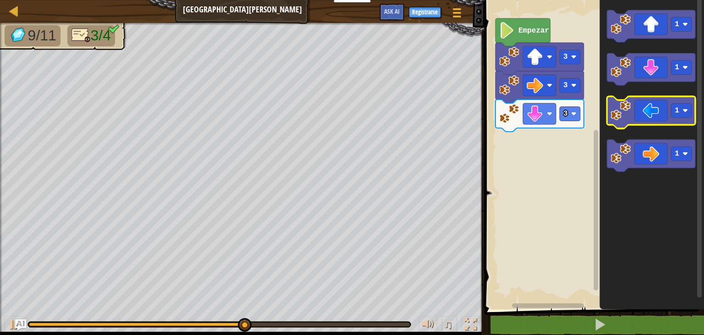
click at [644, 118] on icon "Espacio de trabajo de Blockly" at bounding box center [651, 112] width 88 height 32
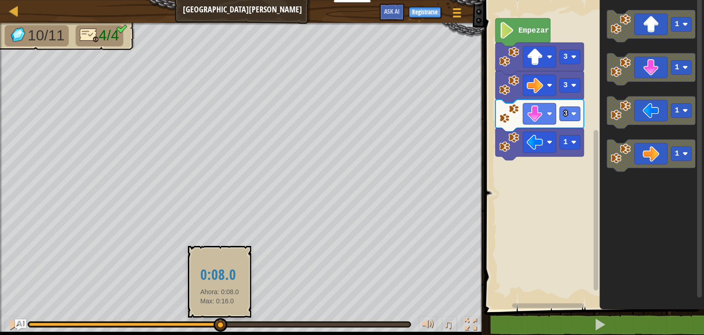
drag, startPoint x: 359, startPoint y: 321, endPoint x: 216, endPoint y: 326, distance: 143.1
click at [216, 326] on div at bounding box center [221, 325] width 14 height 14
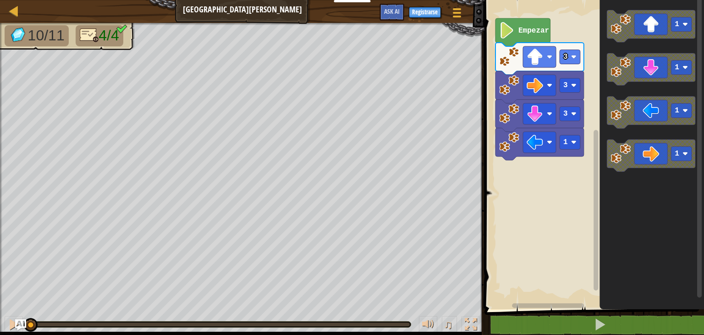
drag, startPoint x: 244, startPoint y: 325, endPoint x: 0, endPoint y: 335, distance: 244.5
click at [0, 0] on html "Docentes Crear Cuenta Gratis Soluciones para Escuelas y [GEOGRAPHIC_DATA] previ…" at bounding box center [352, 0] width 704 height 0
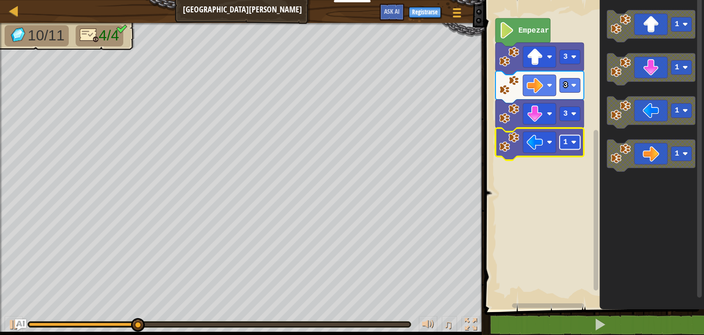
click at [568, 147] on rect "Espacio de trabajo de Blockly" at bounding box center [570, 142] width 21 height 14
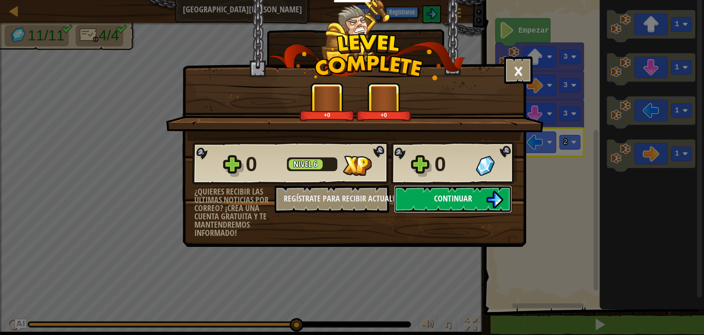
click at [457, 193] on span "Continuar" at bounding box center [453, 198] width 38 height 11
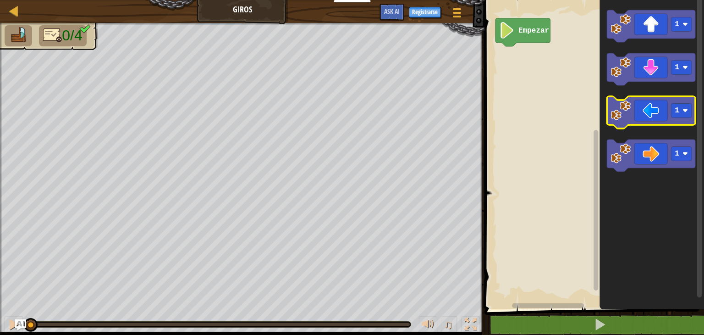
click at [660, 114] on icon "Espacio de trabajo de Blockly" at bounding box center [651, 112] width 88 height 32
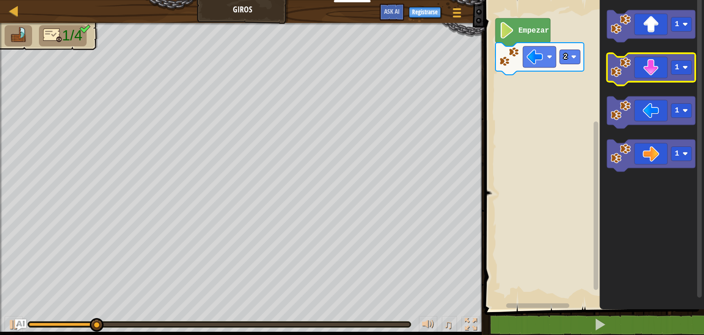
click at [657, 60] on icon "Espacio de trabajo de Blockly" at bounding box center [651, 69] width 88 height 32
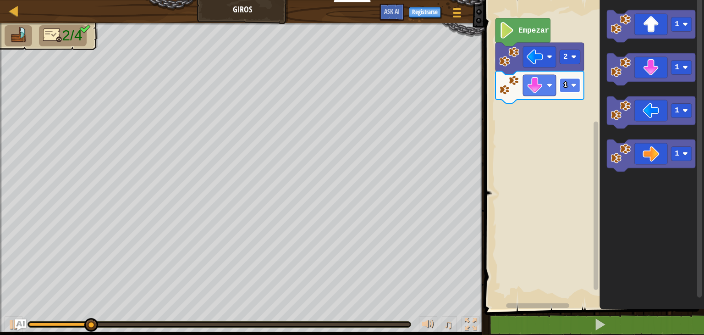
click at [577, 87] on rect "Espacio de trabajo de Blockly" at bounding box center [570, 85] width 21 height 14
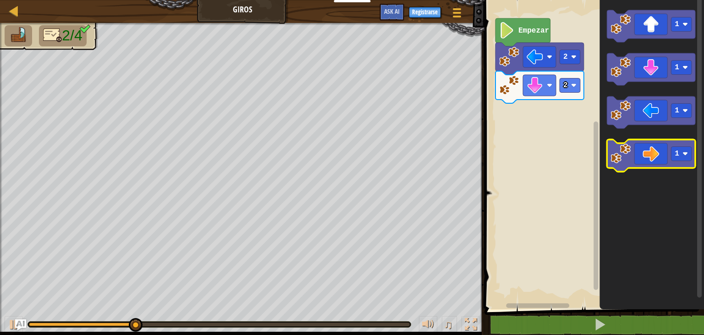
click at [630, 145] on image "Espacio de trabajo de Blockly" at bounding box center [621, 153] width 20 height 20
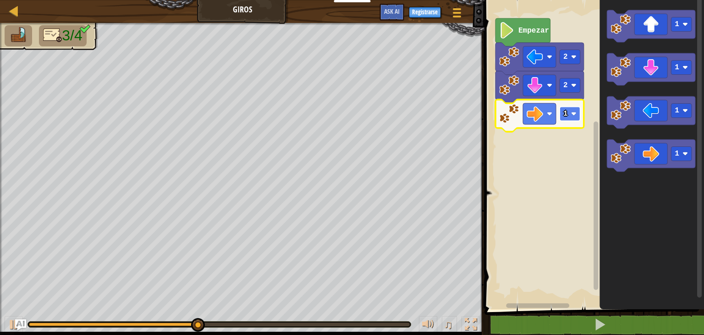
click at [567, 115] on rect "Espacio de trabajo de Blockly" at bounding box center [570, 114] width 21 height 14
click at [557, 114] on icon "Espacio de trabajo de Blockly" at bounding box center [540, 115] width 88 height 32
click at [561, 117] on rect "Espacio de trabajo de Blockly" at bounding box center [570, 114] width 21 height 14
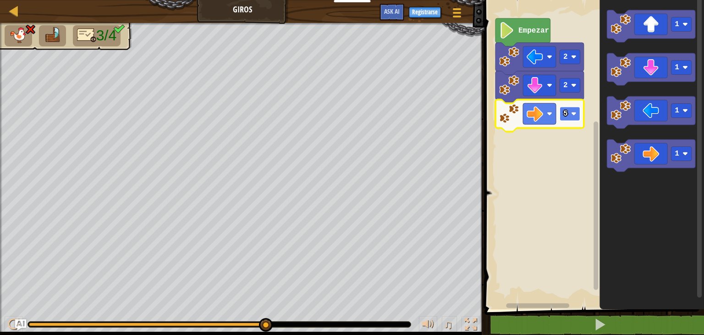
click at [571, 116] on rect "Espacio de trabajo de Blockly" at bounding box center [570, 114] width 21 height 14
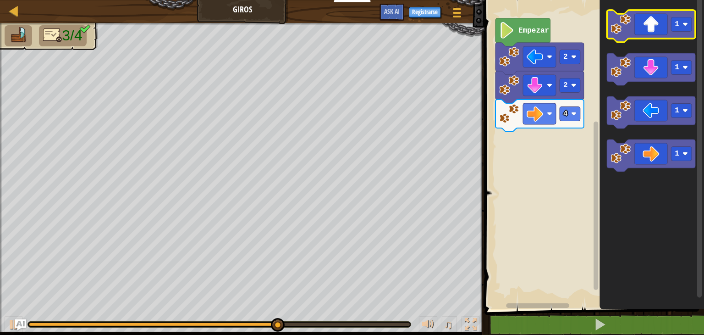
click at [655, 39] on icon "Espacio de trabajo de Blockly" at bounding box center [651, 26] width 88 height 32
click at [645, 27] on icon "Espacio de trabajo de Blockly" at bounding box center [651, 26] width 88 height 32
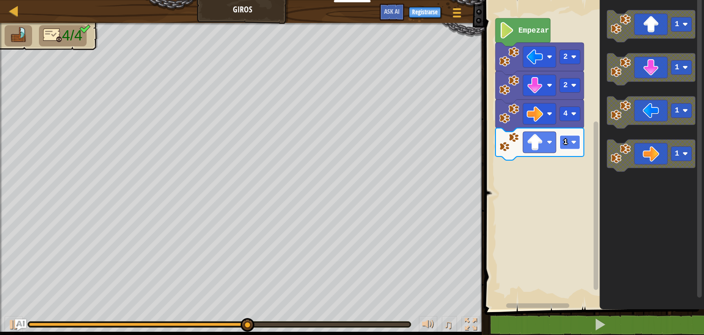
click at [567, 142] on text "1" at bounding box center [565, 142] width 5 height 8
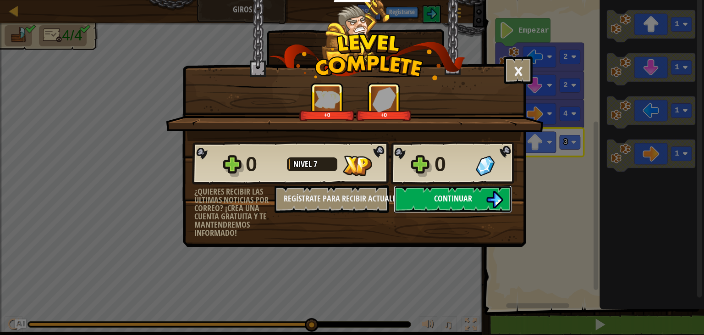
click at [437, 199] on span "Continuar" at bounding box center [453, 198] width 38 height 11
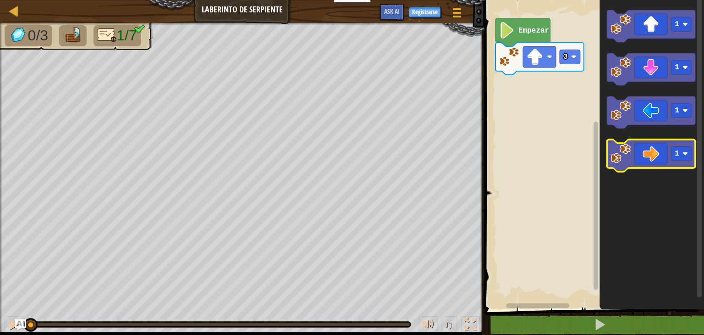
click at [645, 157] on icon "Espacio de trabajo de Blockly" at bounding box center [651, 155] width 88 height 32
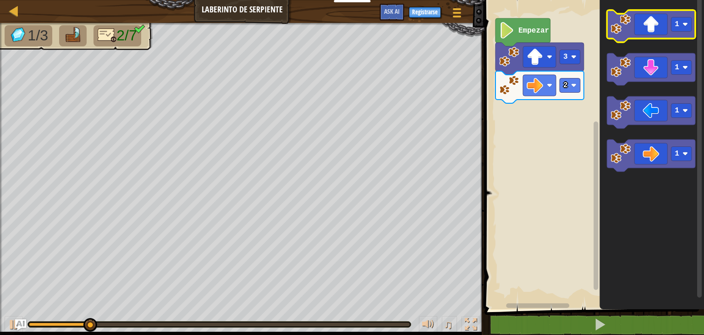
click at [649, 31] on icon "Espacio de trabajo de Blockly" at bounding box center [651, 26] width 88 height 32
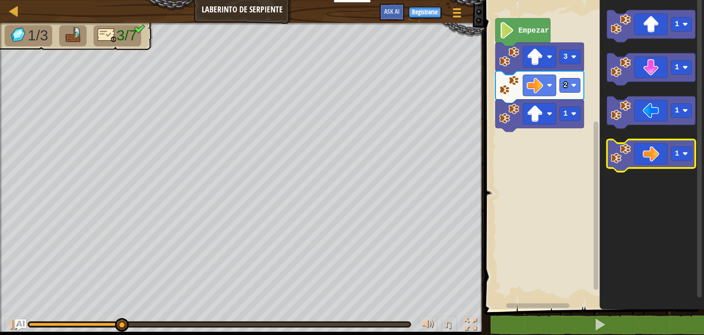
click at [646, 156] on icon "Espacio de trabajo de Blockly" at bounding box center [651, 155] width 88 height 32
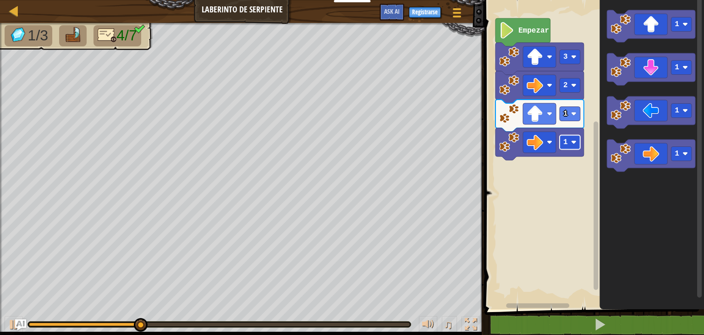
click at [562, 144] on rect "Espacio de trabajo de Blockly" at bounding box center [570, 142] width 21 height 14
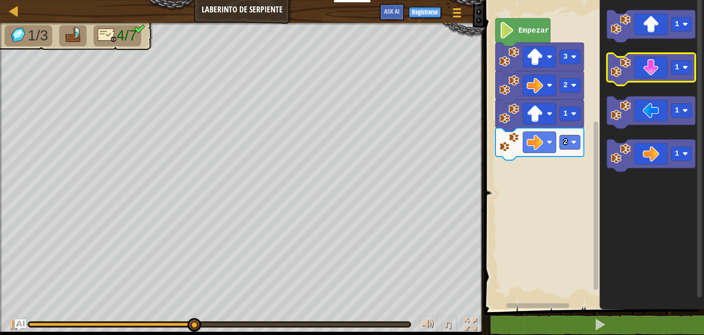
click at [656, 75] on icon "Espacio de trabajo de Blockly" at bounding box center [651, 69] width 88 height 32
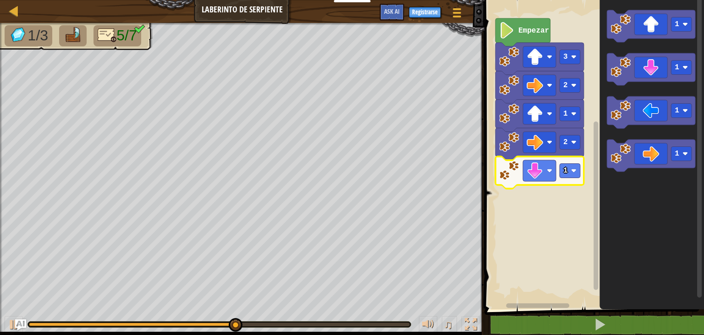
click at [568, 178] on icon "Espacio de trabajo de Blockly" at bounding box center [540, 172] width 88 height 32
click at [566, 170] on text "1" at bounding box center [565, 170] width 5 height 8
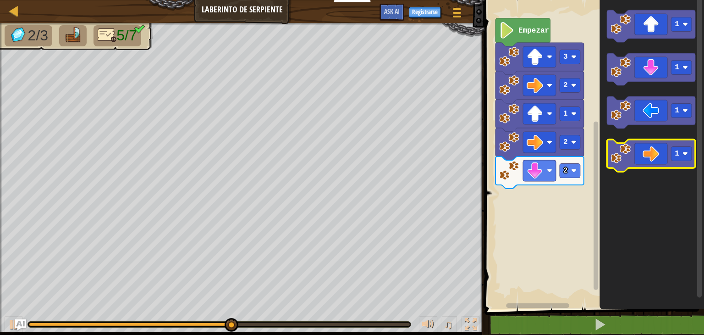
click at [657, 160] on icon "Espacio de trabajo de Blockly" at bounding box center [651, 155] width 88 height 32
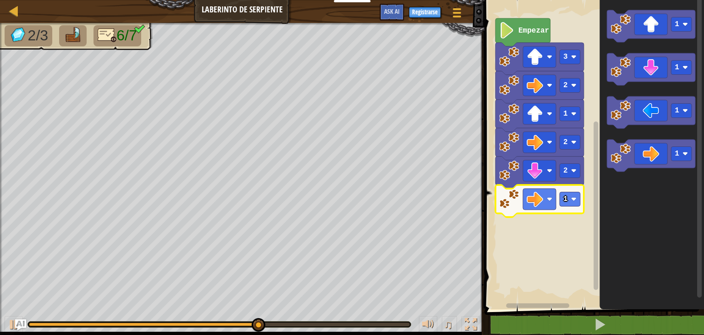
click at [566, 207] on icon "Espacio de trabajo de Blockly" at bounding box center [540, 201] width 88 height 32
click at [569, 202] on rect "Espacio de trabajo de Blockly" at bounding box center [570, 199] width 21 height 14
click at [662, 29] on icon "Espacio de trabajo de Blockly" at bounding box center [651, 26] width 88 height 32
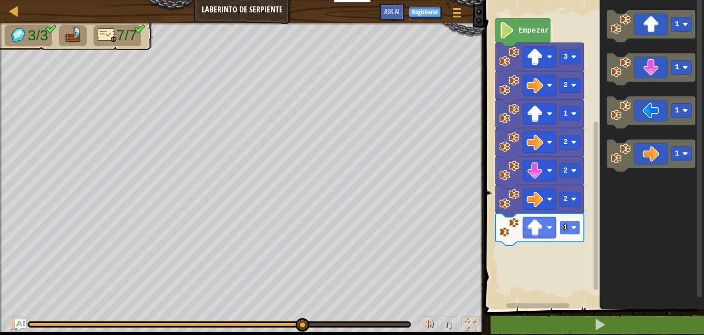
click at [576, 232] on rect "Espacio de trabajo de Blockly" at bounding box center [570, 227] width 21 height 14
click at [563, 223] on text "2" at bounding box center [565, 227] width 5 height 8
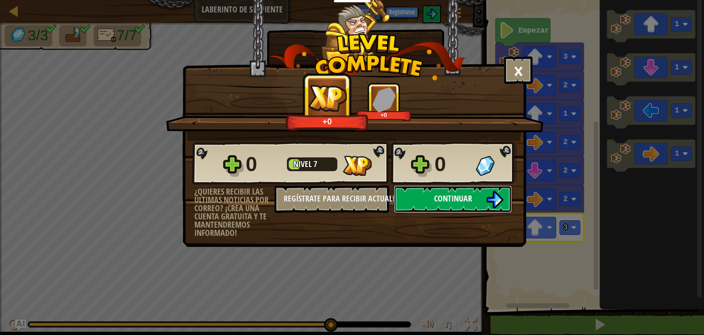
click at [471, 191] on button "Continuar" at bounding box center [453, 199] width 118 height 28
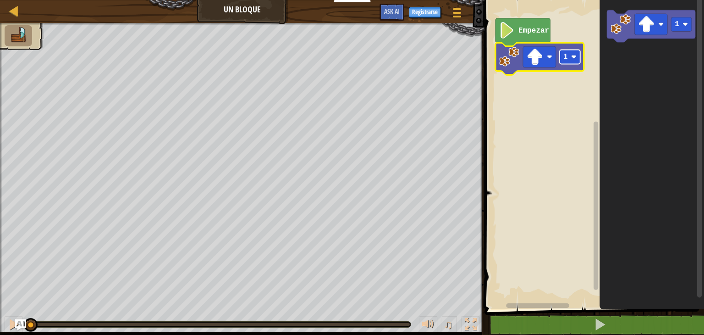
click at [566, 55] on text "1" at bounding box center [565, 57] width 5 height 8
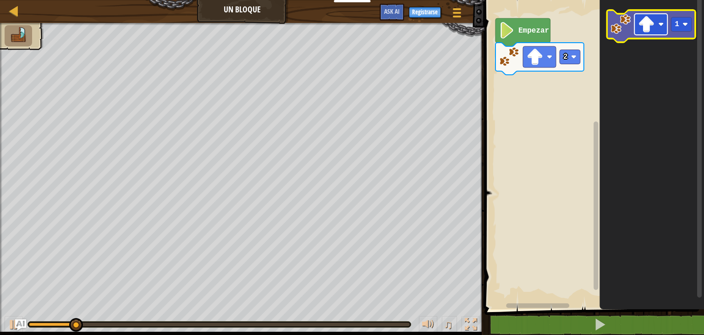
click at [638, 28] on rect "Espacio de trabajo de Blockly" at bounding box center [650, 24] width 33 height 21
click at [681, 23] on rect "Espacio de trabajo de Blockly" at bounding box center [681, 24] width 21 height 14
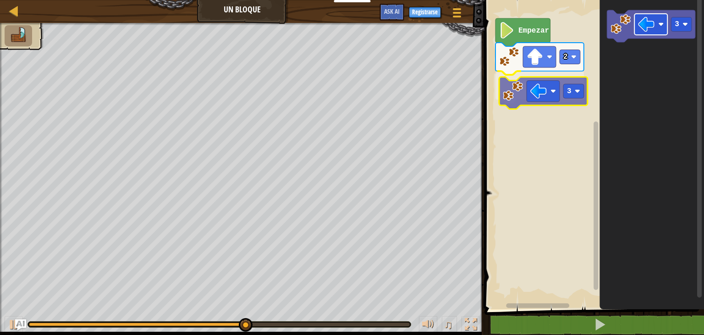
click at [543, 100] on div "Empezar 2 3 3 3" at bounding box center [593, 152] width 222 height 314
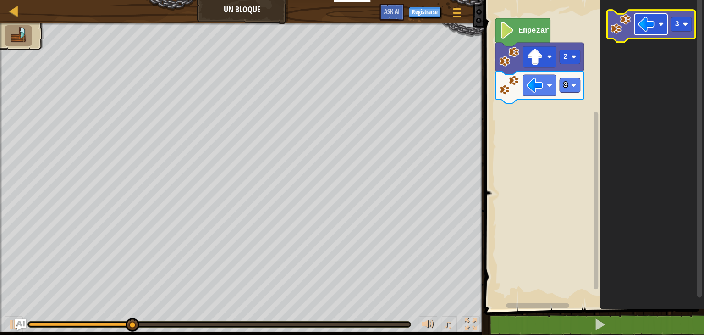
click at [653, 22] on image "Espacio de trabajo de Blockly" at bounding box center [646, 24] width 17 height 17
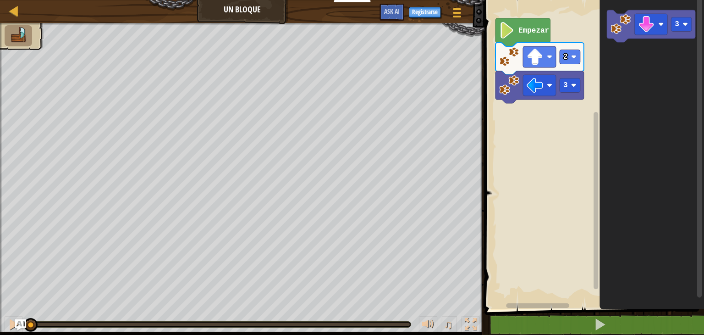
drag, startPoint x: 264, startPoint y: 323, endPoint x: 5, endPoint y: 356, distance: 260.6
click at [5, 0] on html "Docentes Crear Cuenta Gratis Soluciones para Escuelas y [GEOGRAPHIC_DATA] previ…" at bounding box center [352, 0] width 704 height 0
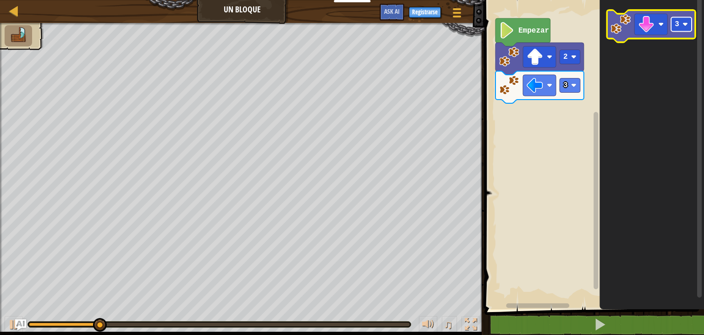
click at [673, 28] on rect "Espacio de trabajo de Blockly" at bounding box center [681, 24] width 21 height 14
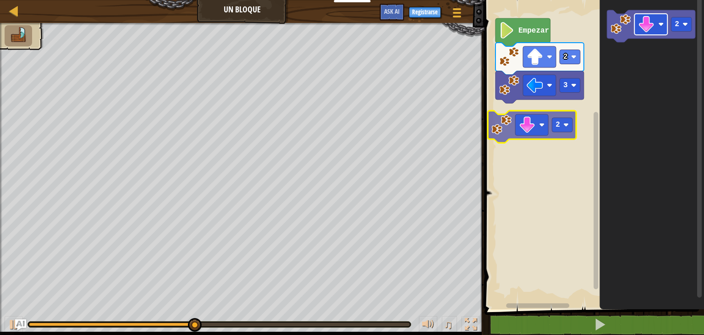
click at [541, 125] on div "Empezar 2 3 2 2 2" at bounding box center [593, 152] width 222 height 314
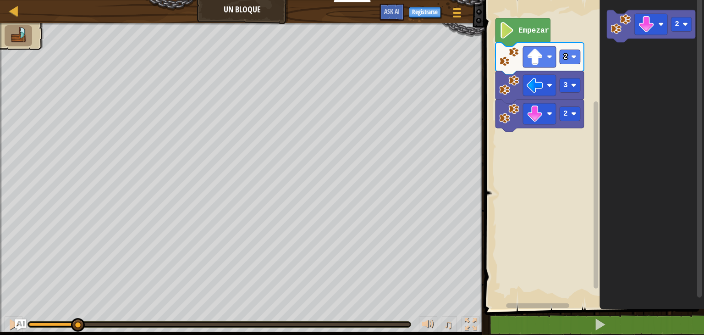
drag, startPoint x: 247, startPoint y: 325, endPoint x: 77, endPoint y: 340, distance: 170.3
click at [77, 0] on html "Docentes Crear Cuenta Gratis Soluciones para Escuelas y [GEOGRAPHIC_DATA] previ…" at bounding box center [352, 0] width 704 height 0
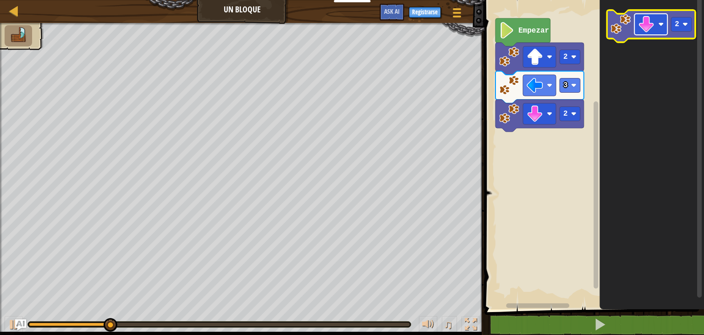
click at [646, 35] on rect "Espacio de trabajo de Blockly" at bounding box center [650, 24] width 33 height 21
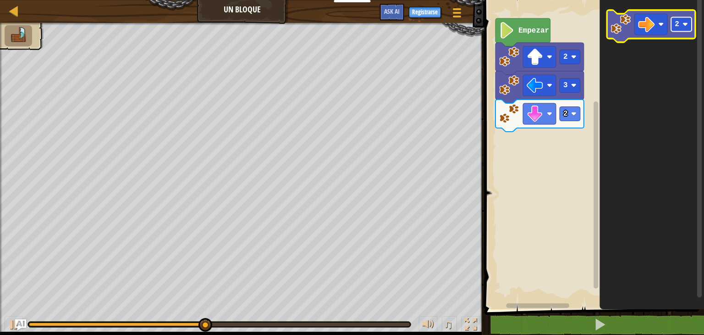
click at [677, 22] on text "2" at bounding box center [677, 24] width 5 height 8
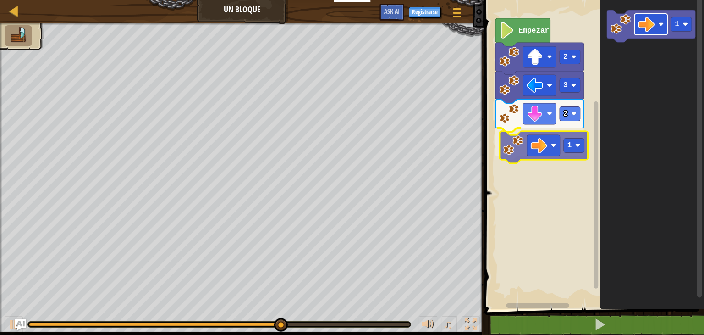
click at [538, 147] on div "2 1 3 2 Empezar 1 1" at bounding box center [593, 152] width 222 height 314
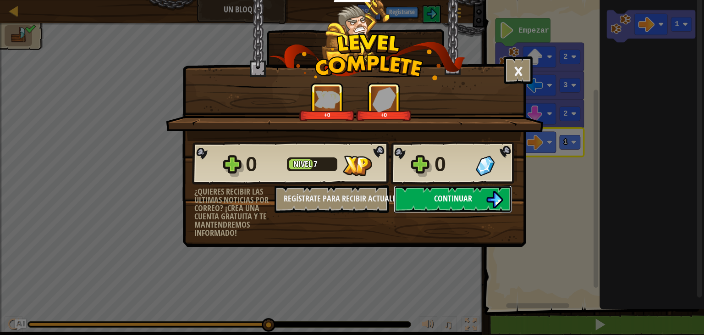
click at [469, 187] on button "Continuar" at bounding box center [453, 199] width 118 height 28
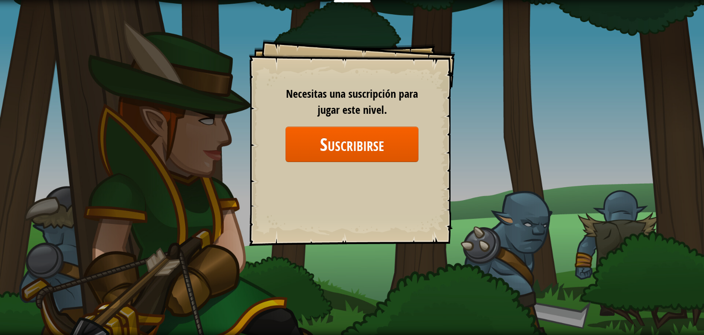
click at [519, 91] on div "Goals Start Level Error cargando del servidor Necesitas una suscripción para ju…" at bounding box center [352, 167] width 704 height 335
click at [453, 75] on div "Goals Start Level Error cargando del servidor Necesitas una suscripción para ju…" at bounding box center [352, 142] width 206 height 206
click at [441, 74] on div "Goals Start Level Error cargando del servidor Necesitas una suscripción para ju…" at bounding box center [352, 142] width 206 height 206
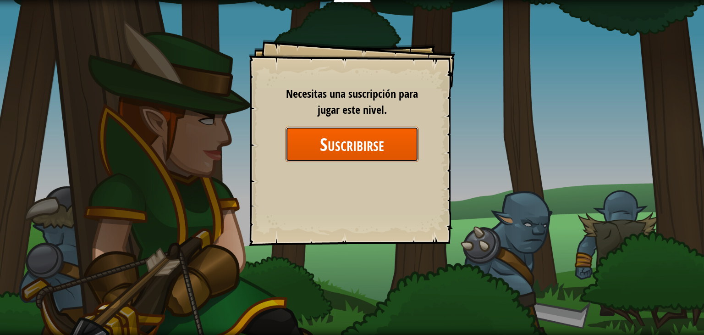
click at [343, 142] on button "Suscribirse" at bounding box center [352, 144] width 133 height 35
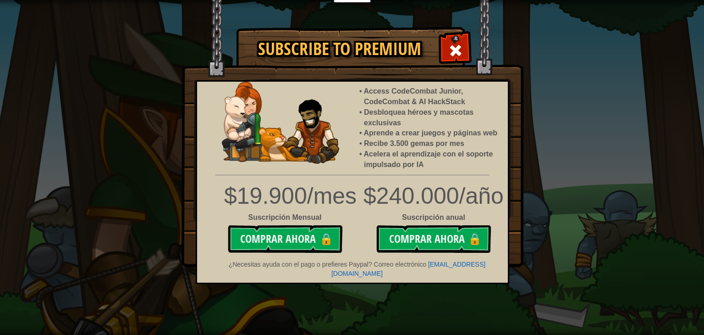
click at [576, 106] on div "Subscribe to Premium Access CodeCombat Junior, CodeCombat & AI HackStack Desblo…" at bounding box center [352, 167] width 704 height 335
